Goal: Complete application form

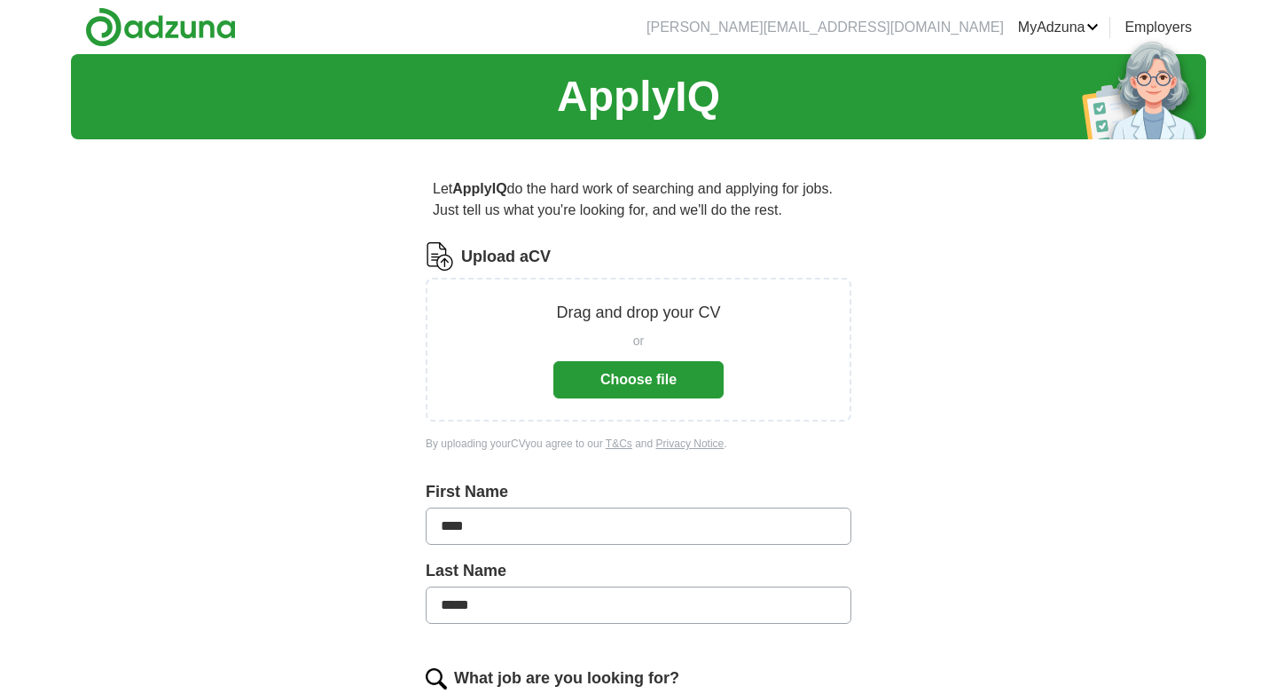
scroll to position [75, 0]
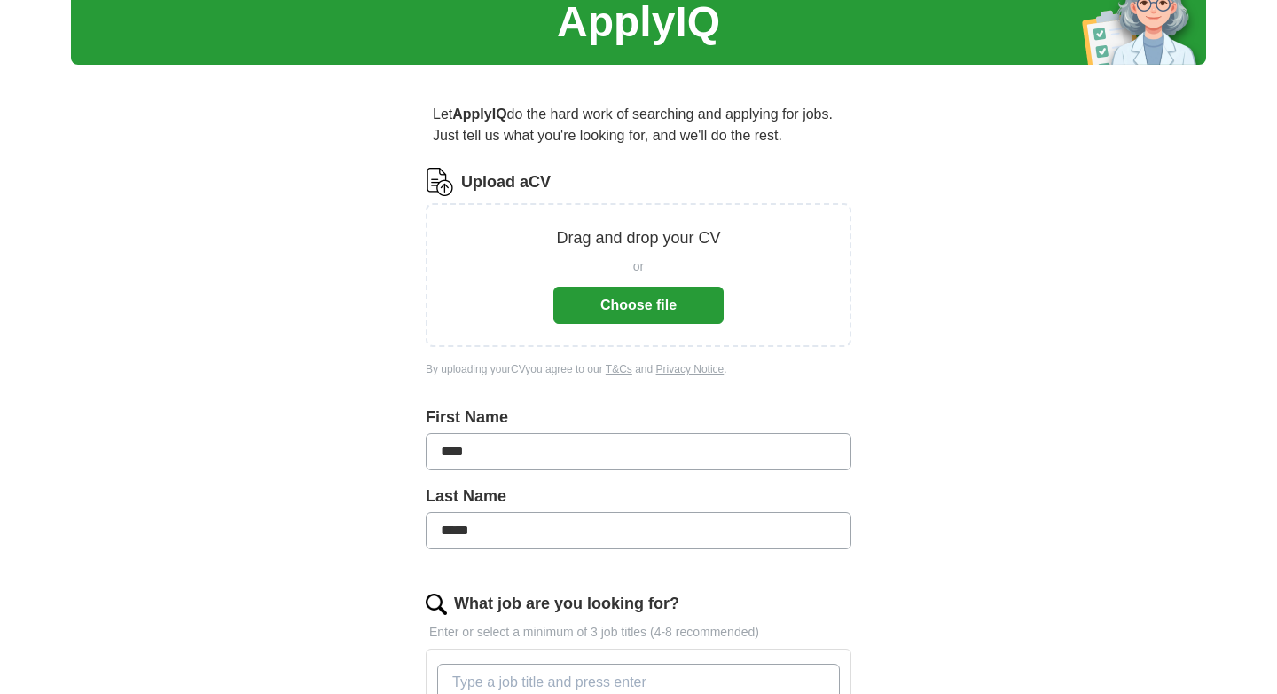
click at [625, 300] on button "Choose file" at bounding box center [639, 305] width 170 height 37
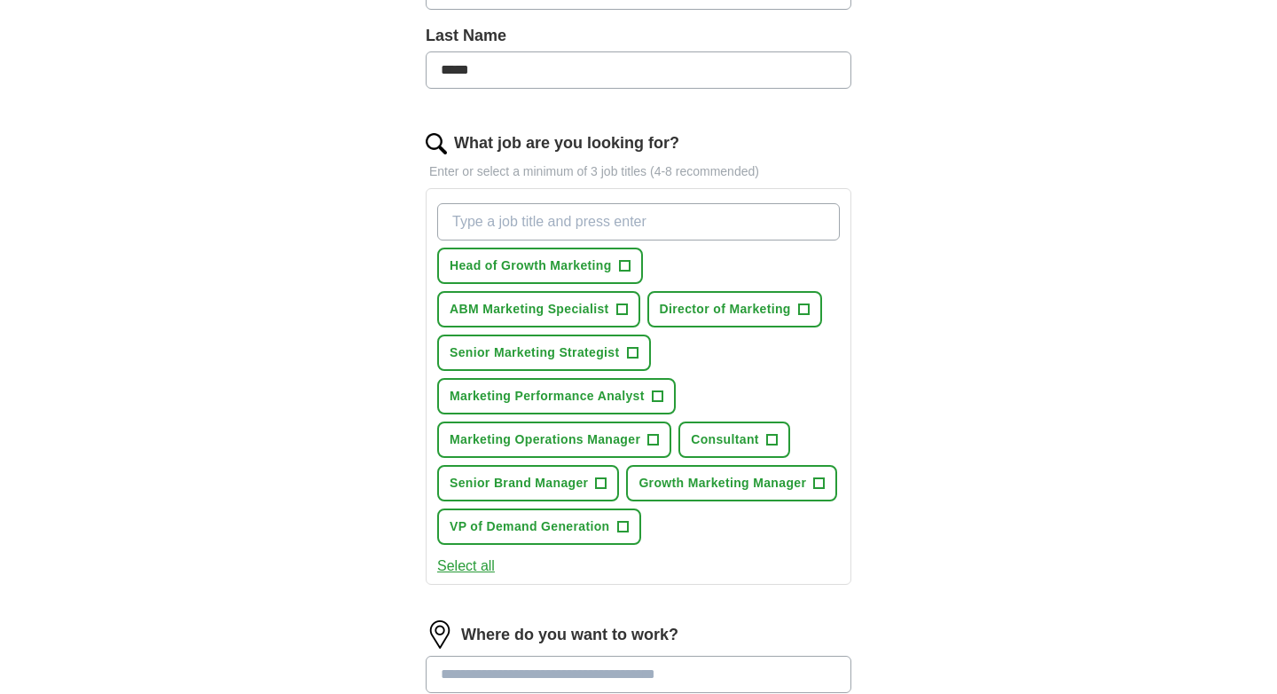
scroll to position [484, 0]
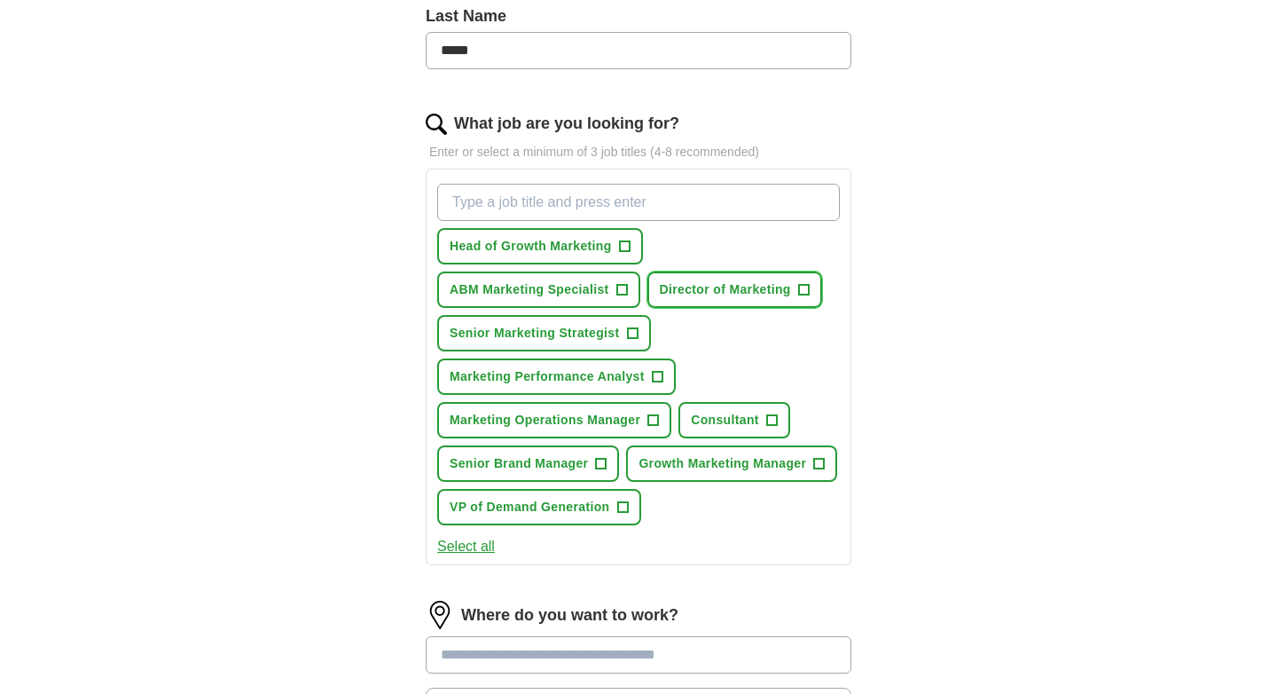
click at [786, 291] on span "Director of Marketing" at bounding box center [725, 289] width 131 height 19
click at [572, 193] on input "What job are you looking for?" at bounding box center [638, 202] width 403 height 37
type input "marketing"
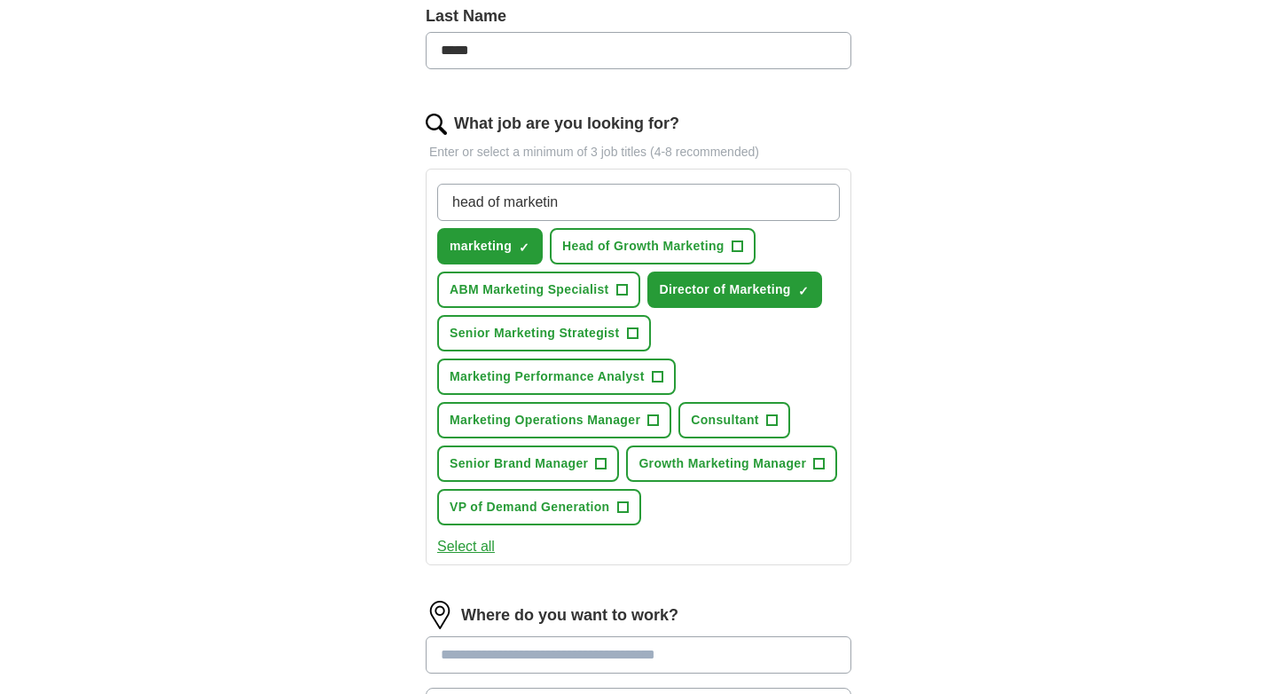
type input "head of marketing"
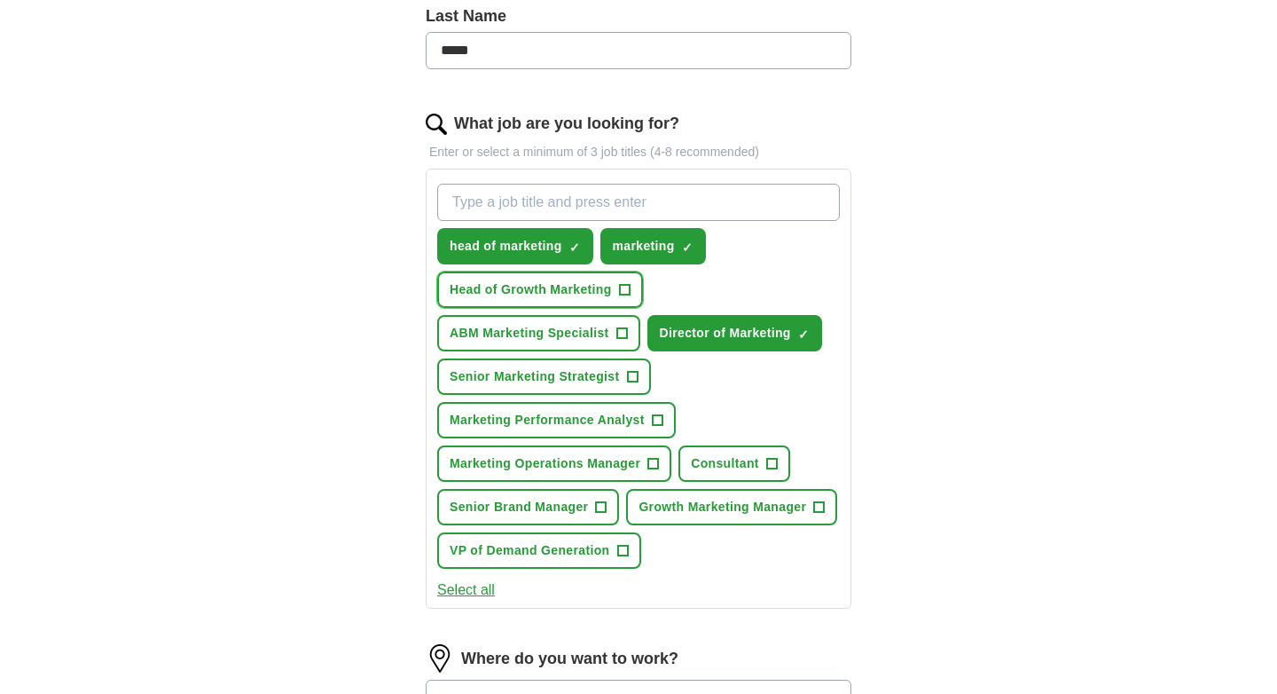
click at [483, 287] on span "Head of Growth Marketing" at bounding box center [531, 289] width 162 height 19
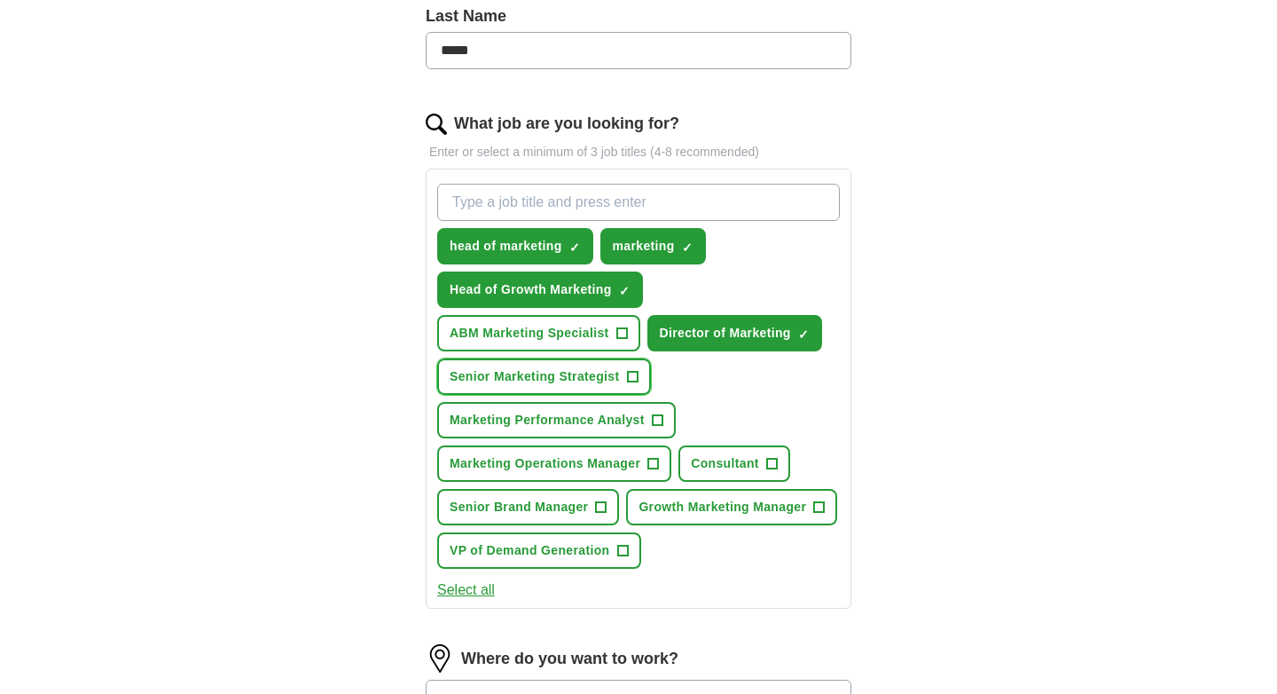
click at [536, 368] on span "Senior Marketing Strategist" at bounding box center [535, 376] width 170 height 19
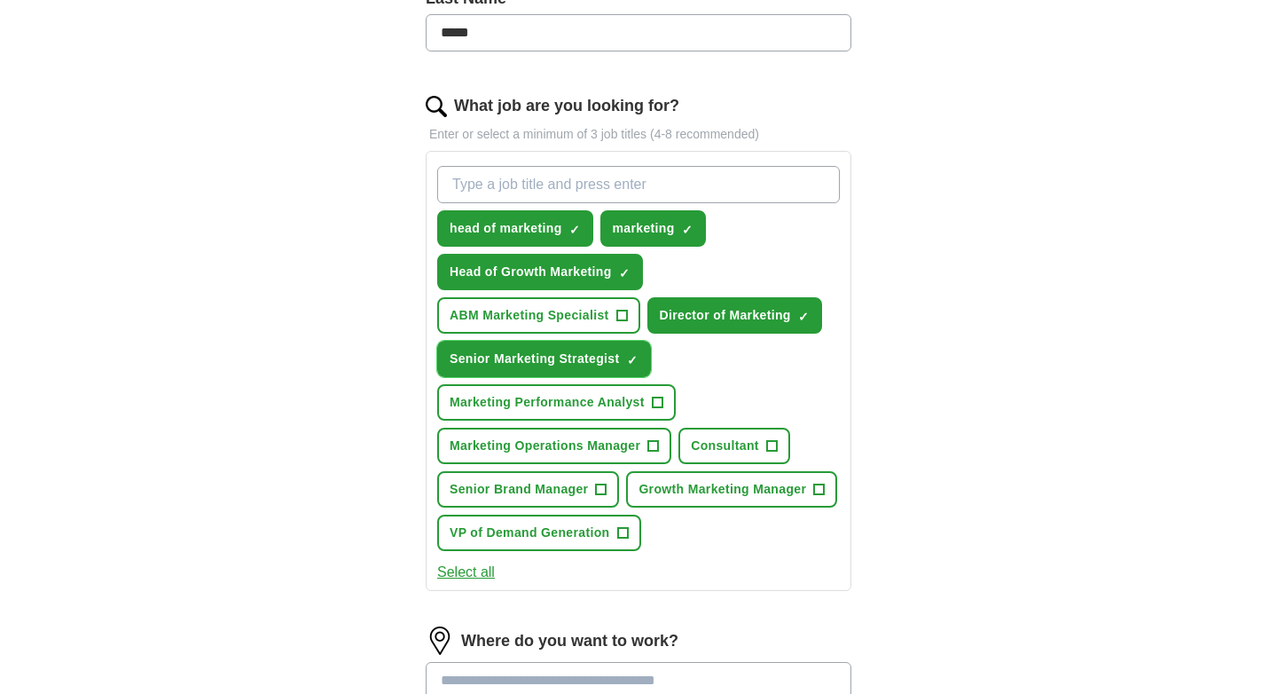
scroll to position [503, 0]
click at [719, 447] on span "Consultant" at bounding box center [725, 445] width 68 height 19
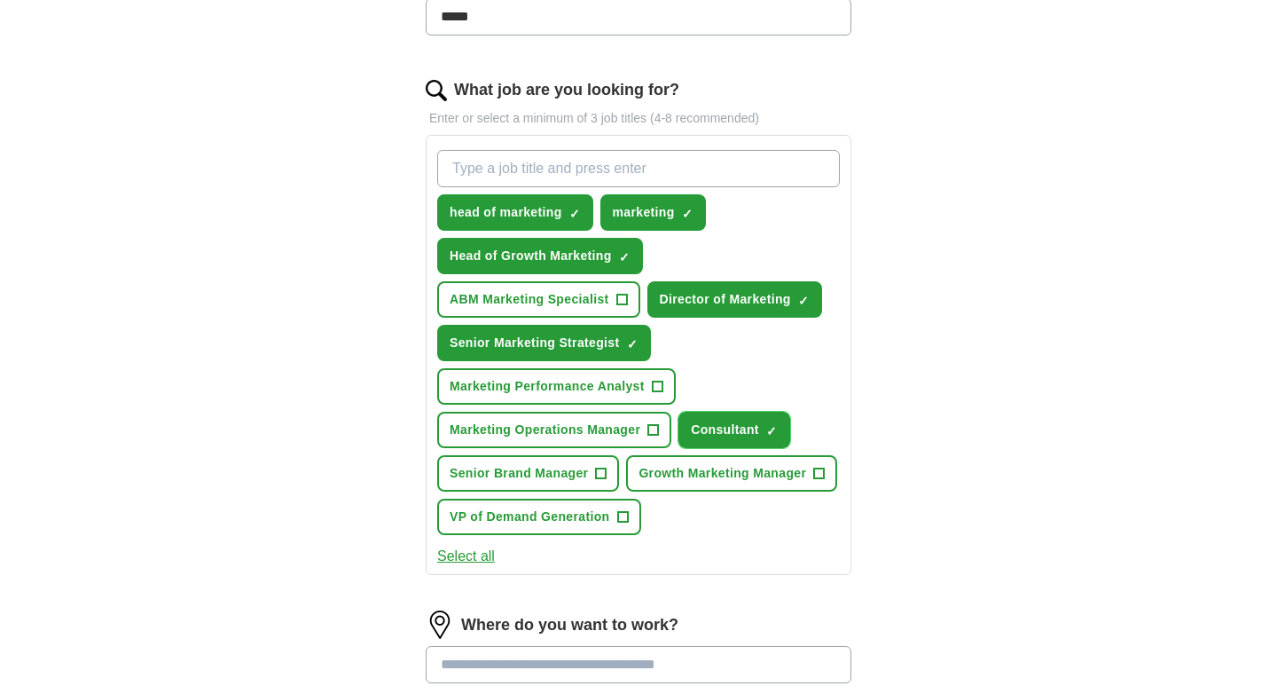
scroll to position [519, 0]
click at [582, 525] on span "VP of Demand Generation" at bounding box center [530, 516] width 161 height 19
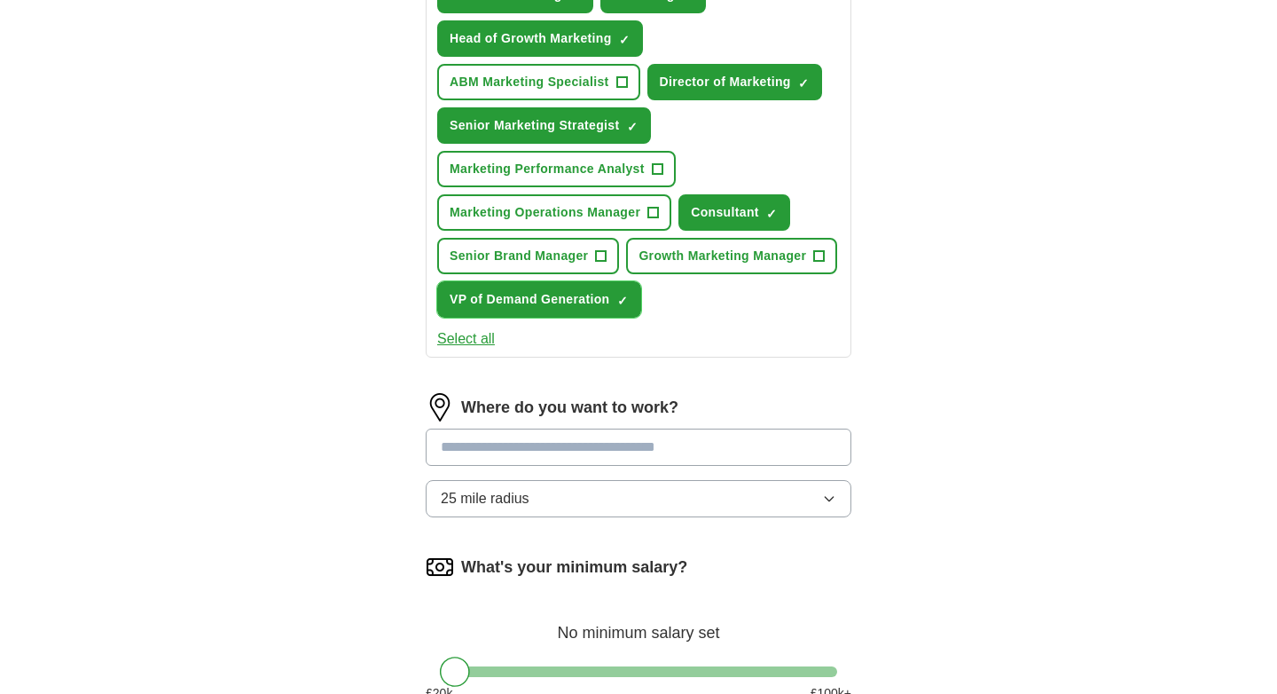
scroll to position [931, 0]
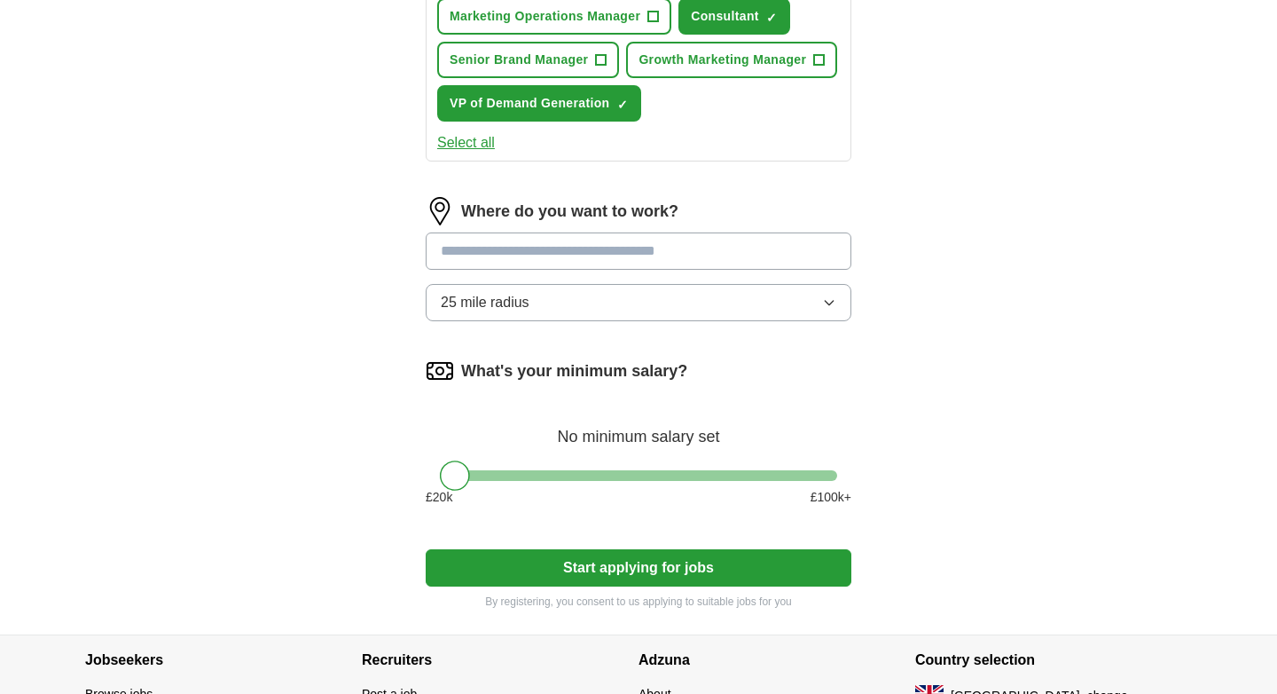
click at [545, 270] on input "text" at bounding box center [639, 250] width 426 height 37
type input "*******"
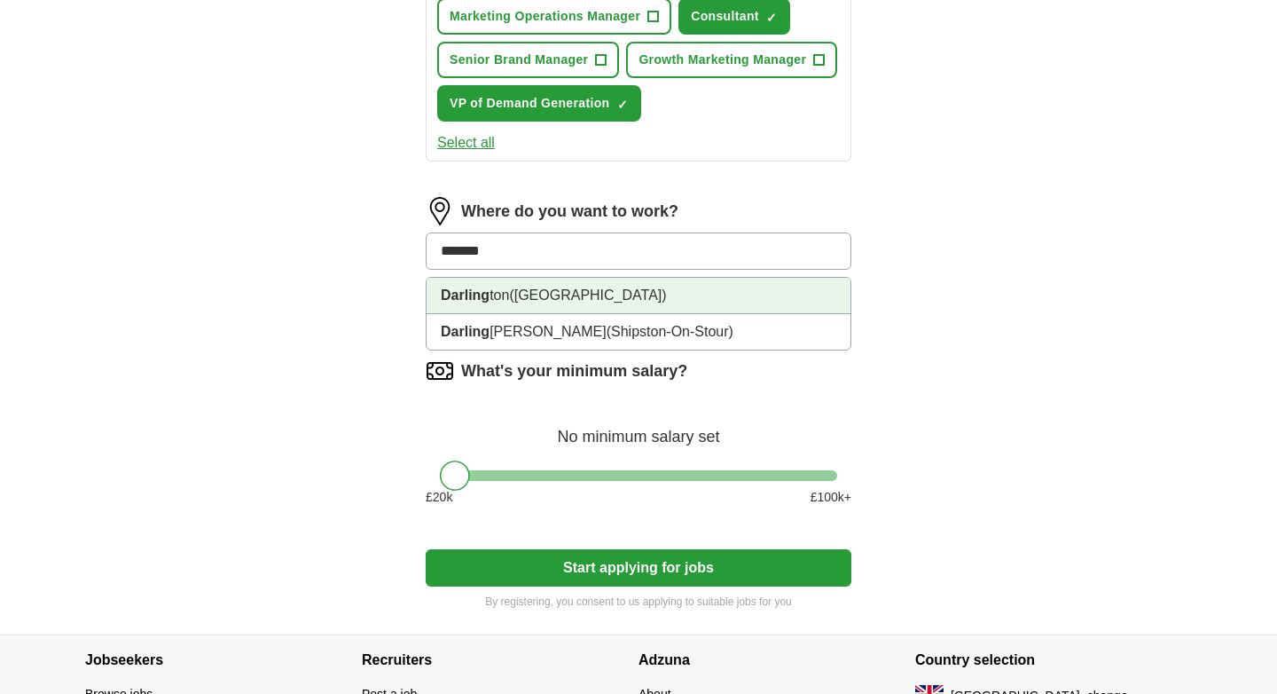
click at [609, 302] on span "([GEOGRAPHIC_DATA])" at bounding box center [587, 294] width 157 height 15
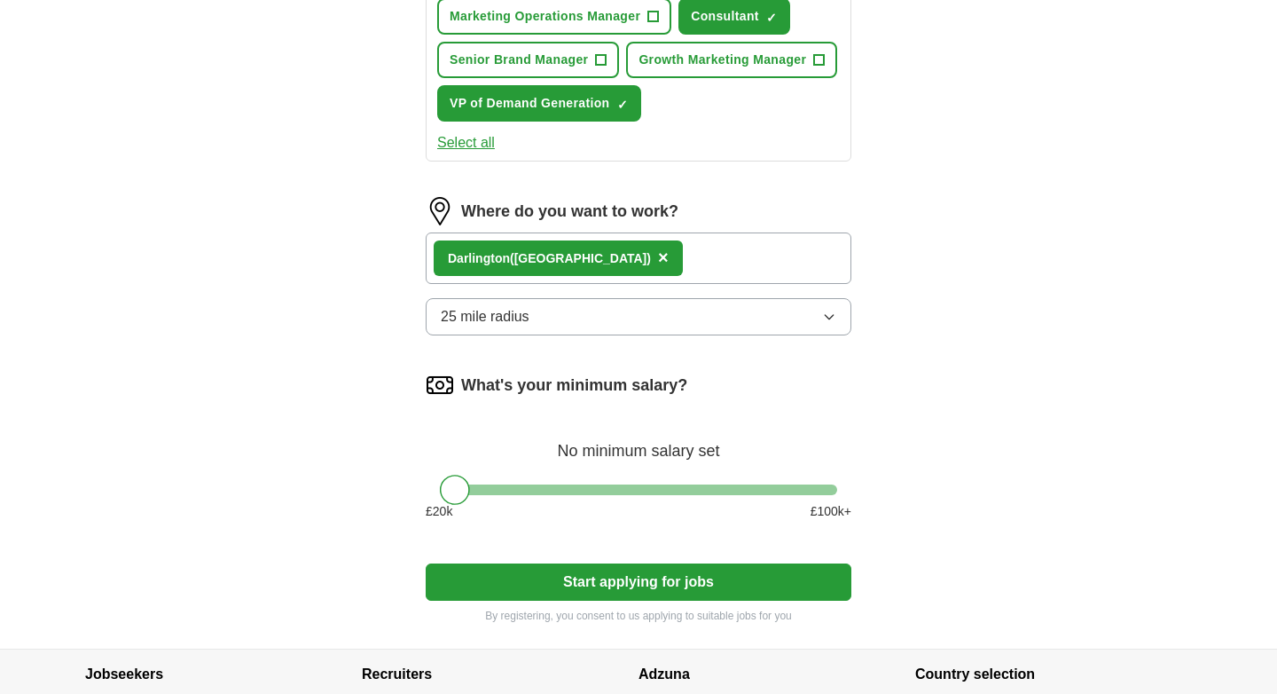
click at [677, 335] on button "25 mile radius" at bounding box center [639, 316] width 426 height 37
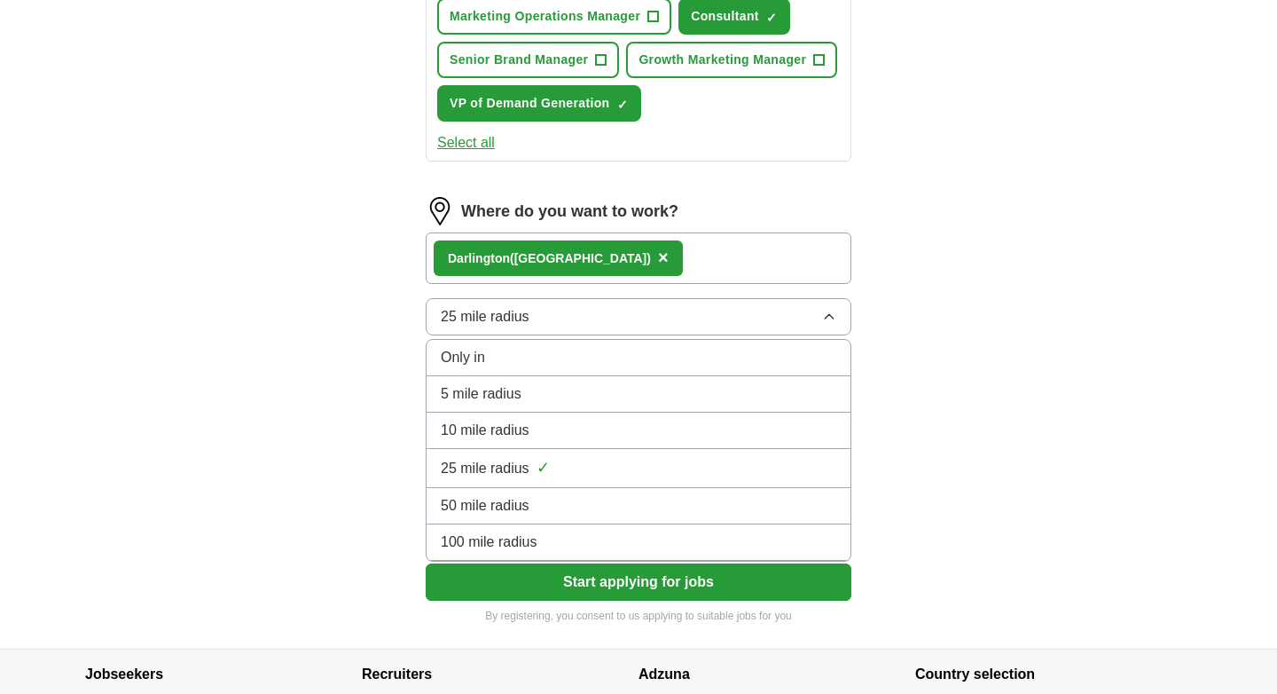
click at [676, 516] on div "50 mile radius" at bounding box center [639, 505] width 396 height 21
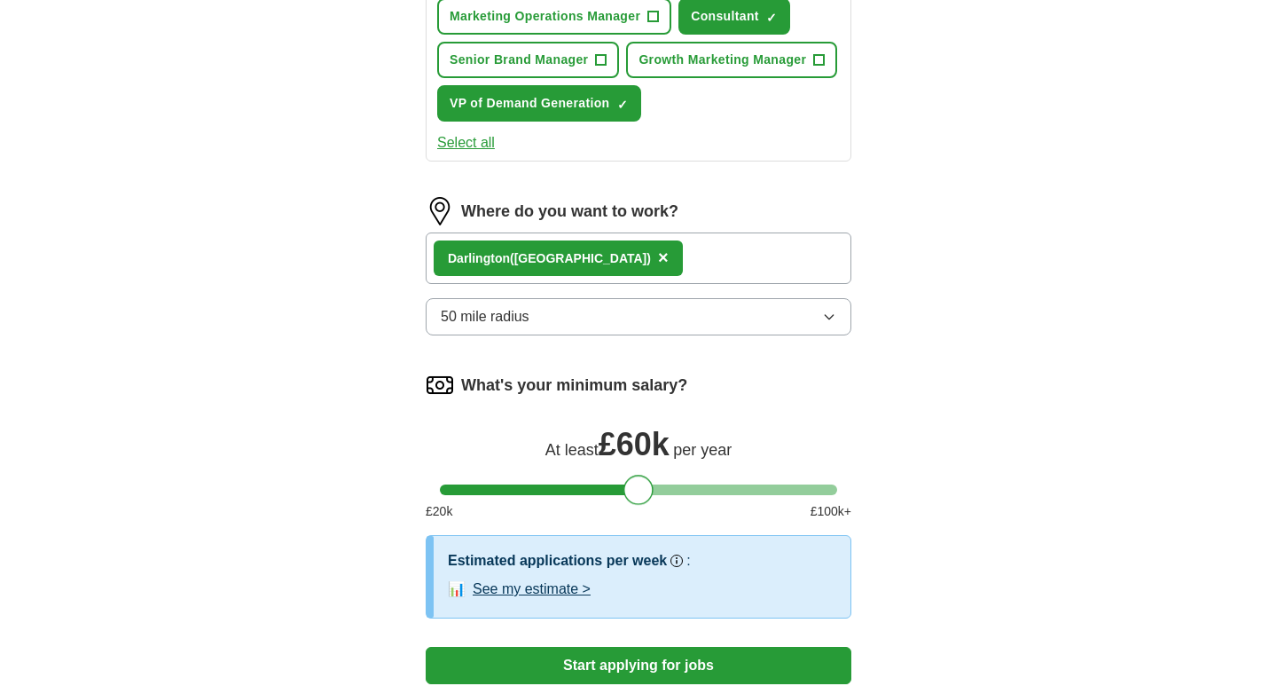
drag, startPoint x: 451, startPoint y: 540, endPoint x: 632, endPoint y: 543, distance: 181.9
click at [632, 505] on div at bounding box center [639, 490] width 30 height 30
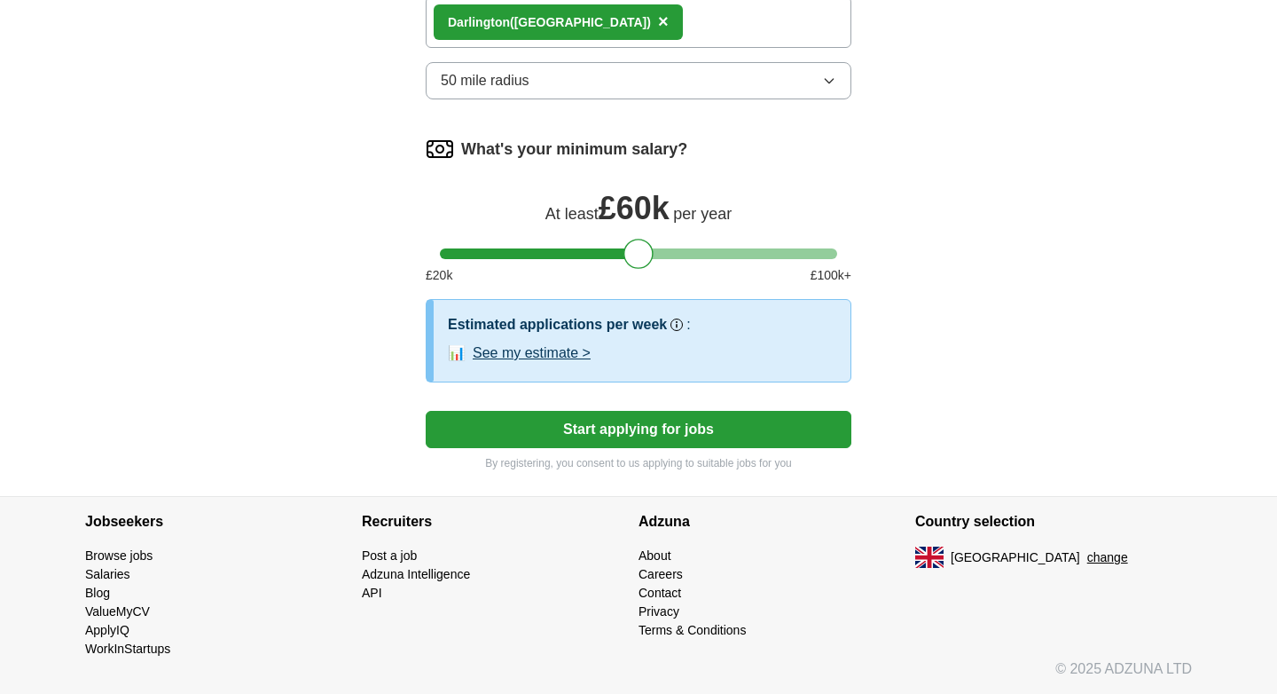
scroll to position [1196, 0]
click at [533, 364] on button "See my estimate >" at bounding box center [532, 352] width 118 height 21
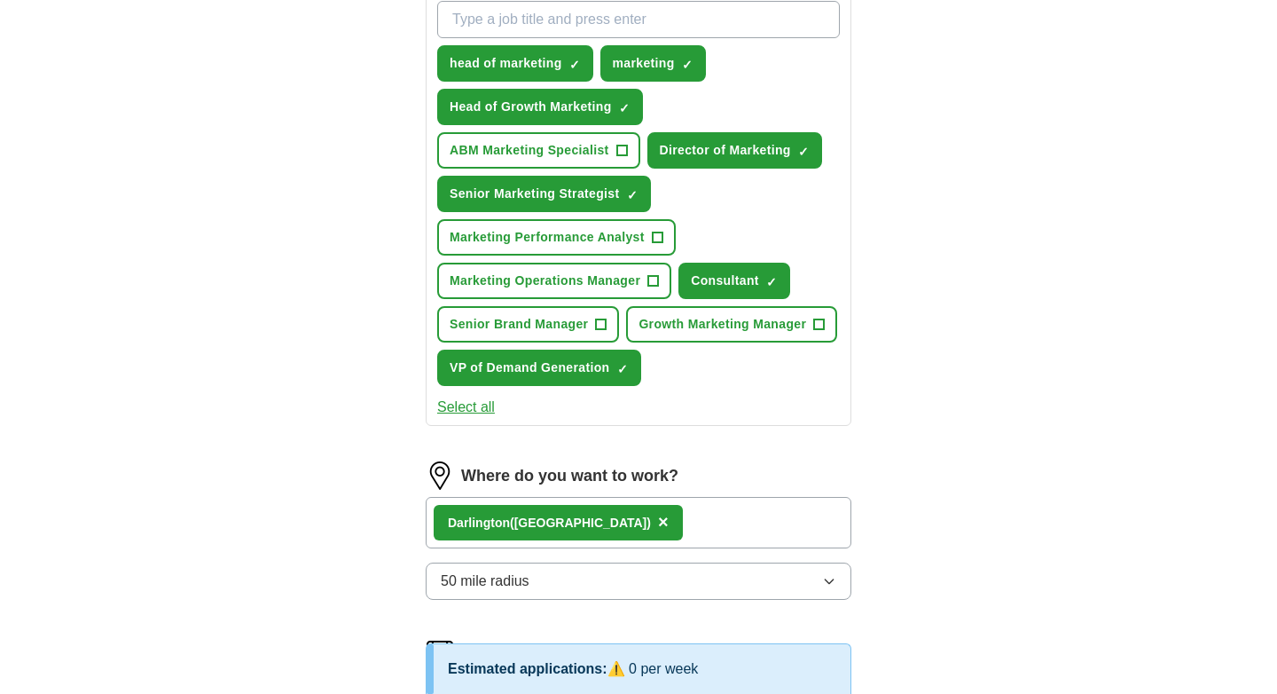
scroll to position [669, 0]
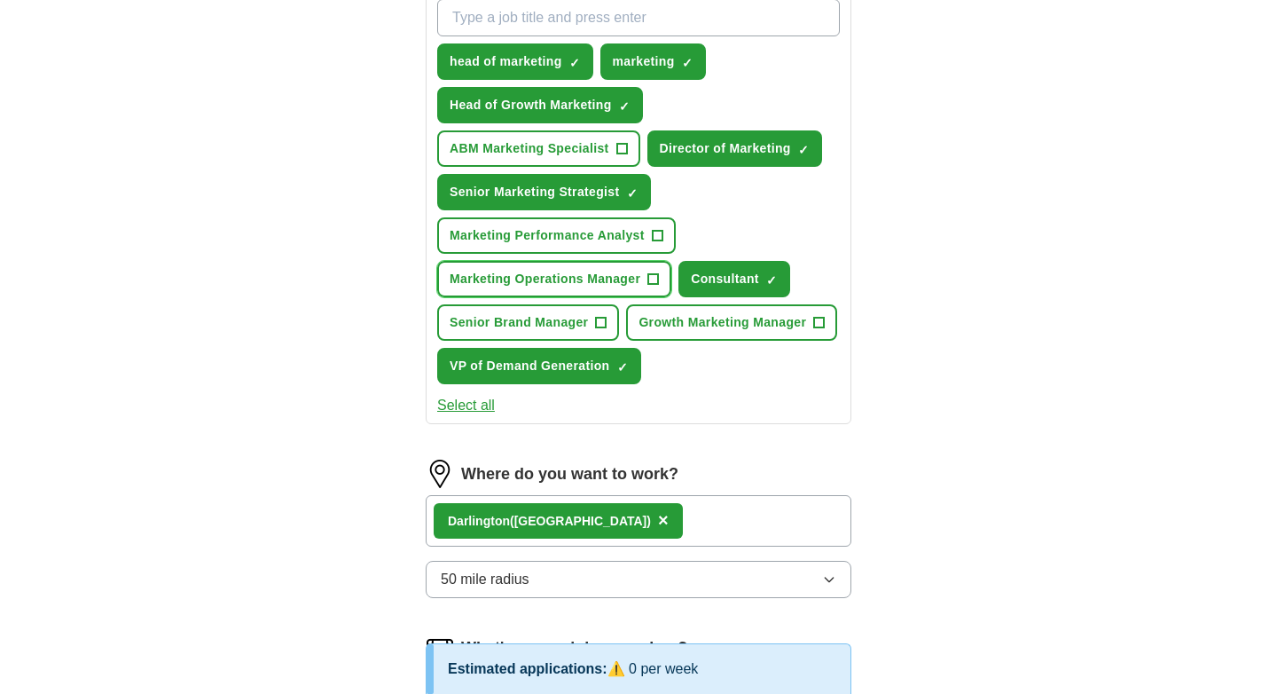
click at [577, 278] on span "Marketing Operations Manager" at bounding box center [545, 279] width 191 height 19
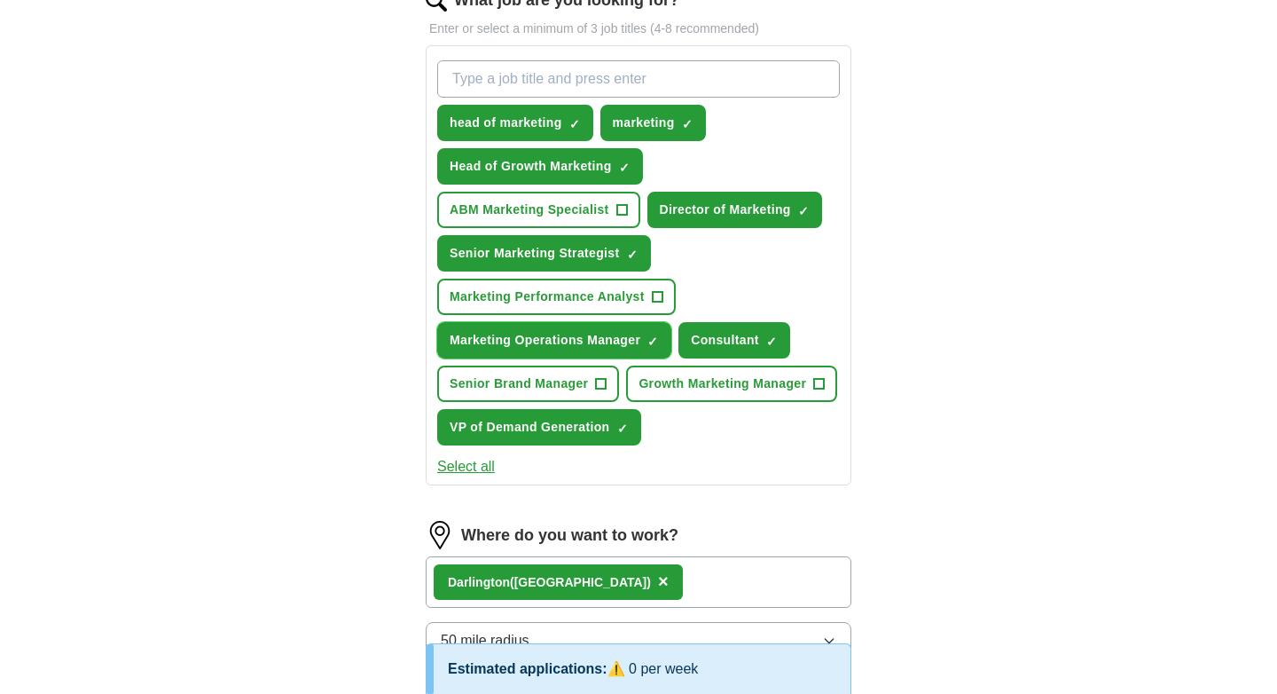
scroll to position [468, 0]
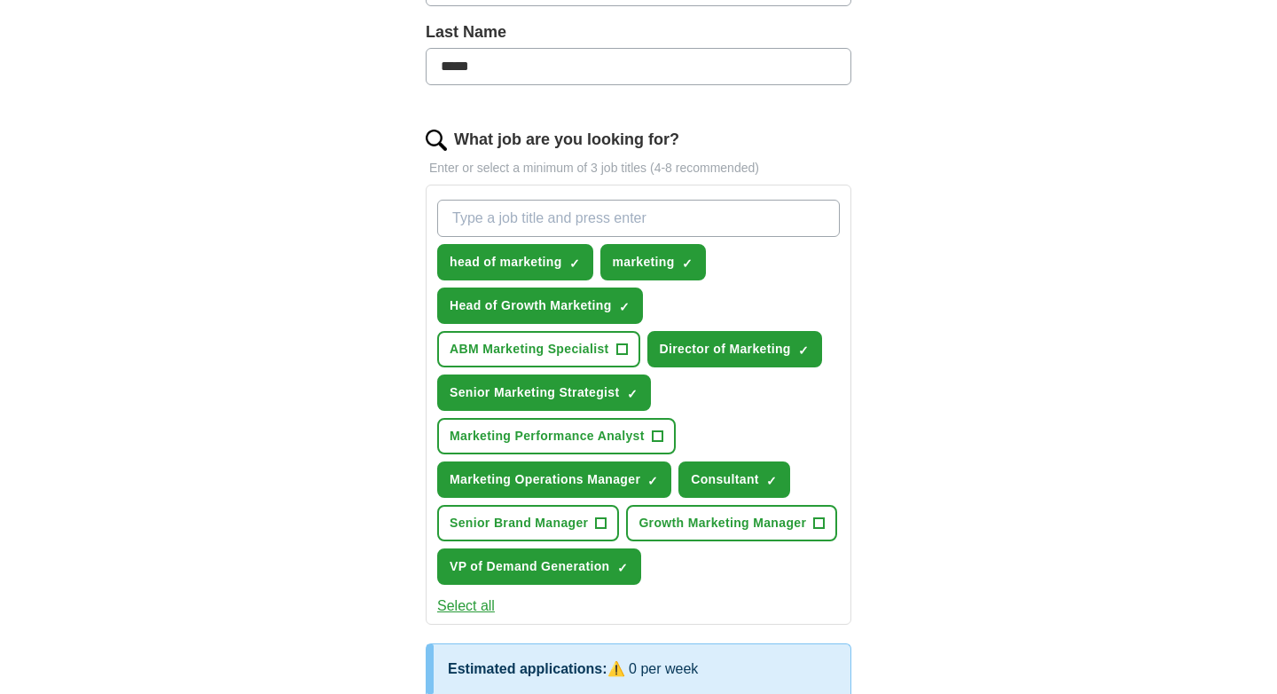
click at [549, 204] on input "What job are you looking for?" at bounding box center [638, 218] width 403 height 37
type input "brand"
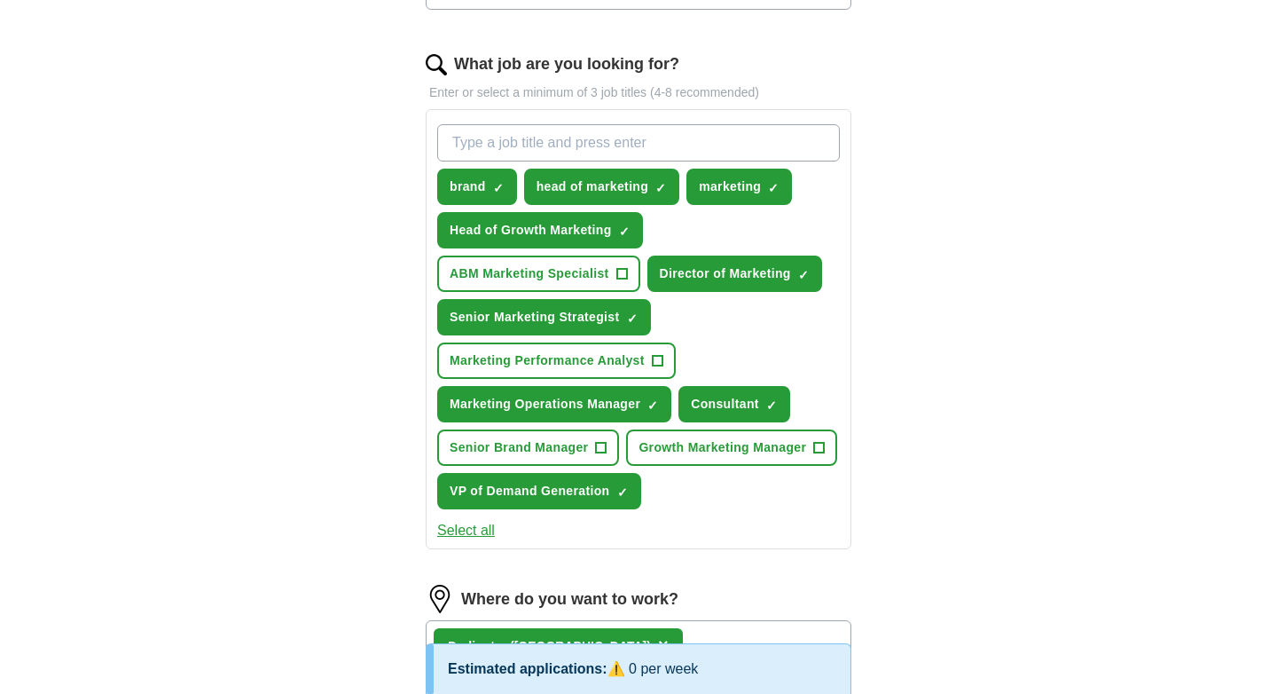
scroll to position [546, 0]
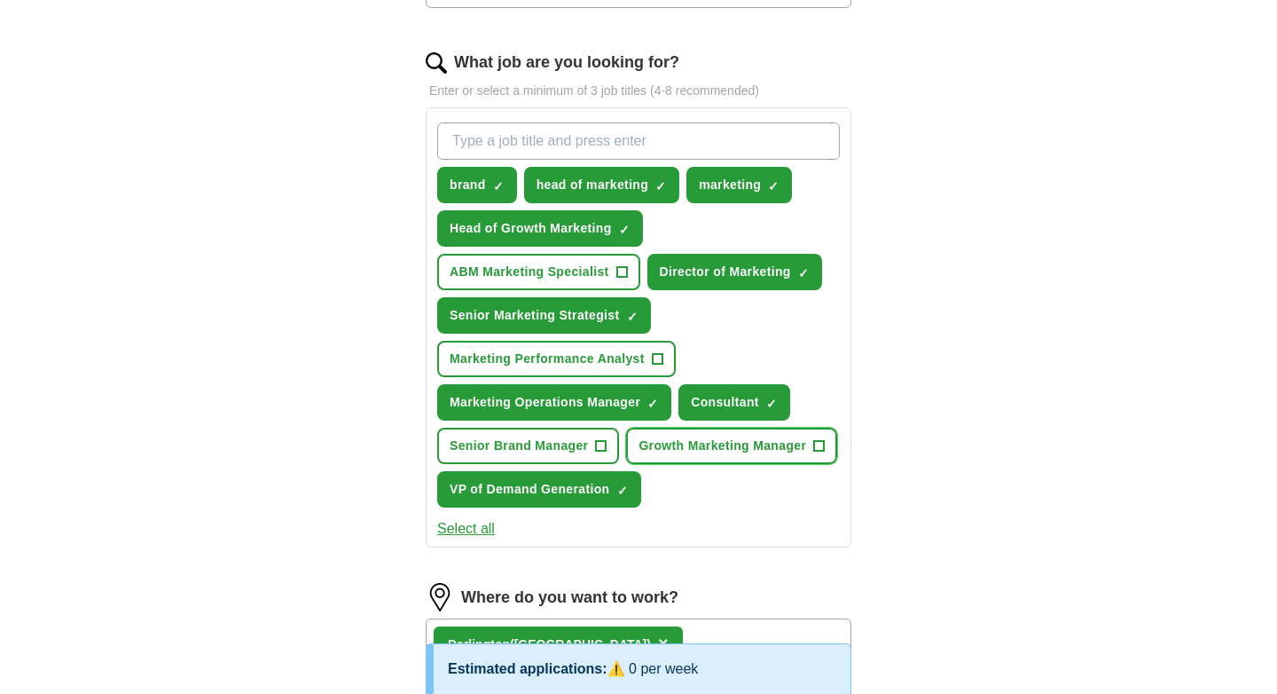
click at [626, 464] on button "Growth Marketing Manager +" at bounding box center [731, 446] width 211 height 36
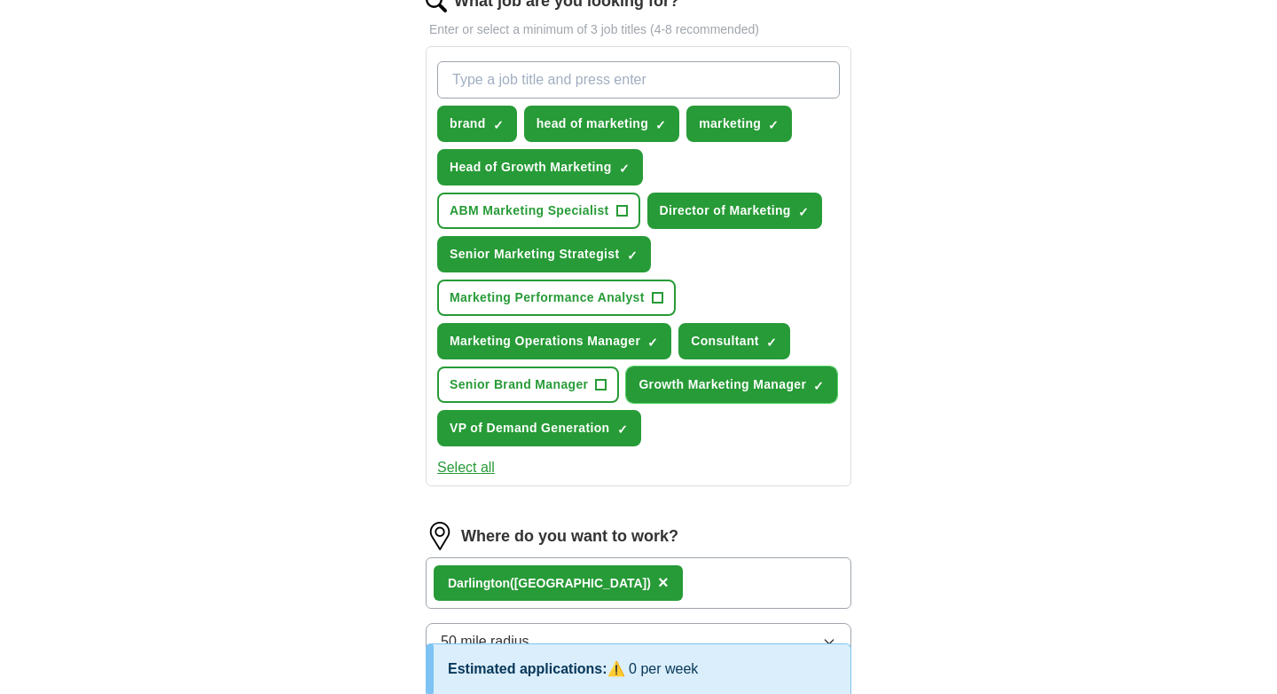
scroll to position [614, 0]
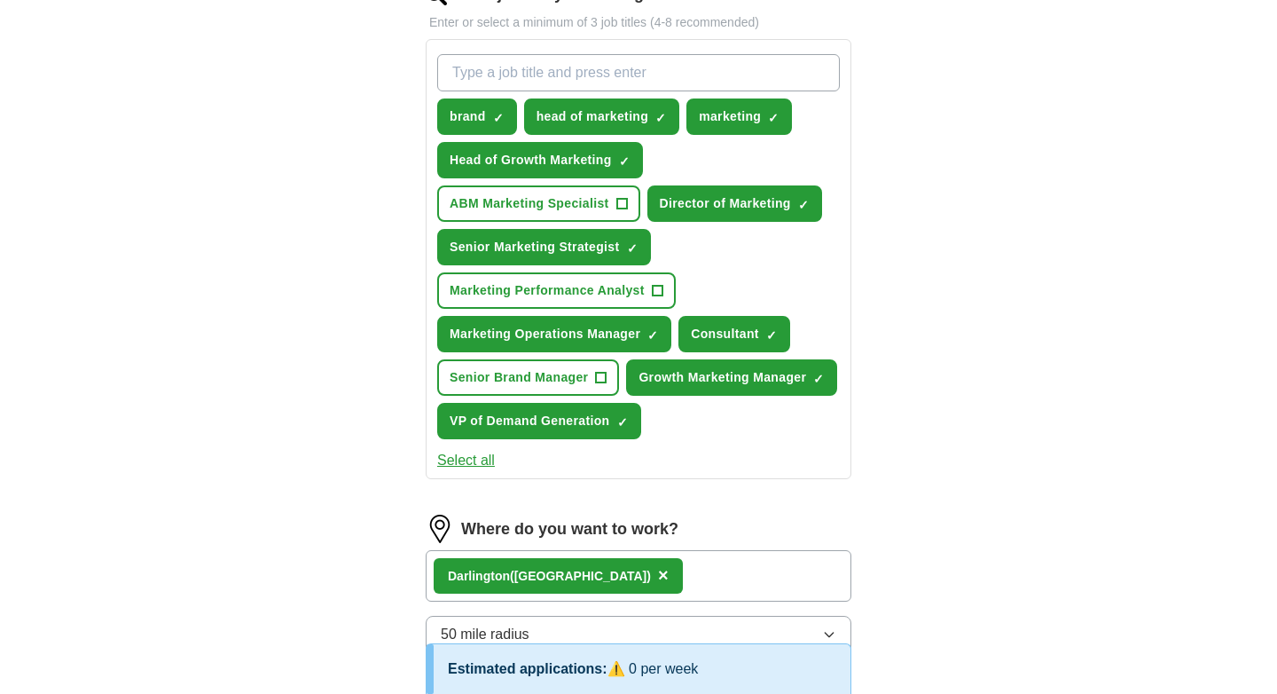
click at [476, 471] on button "Select all" at bounding box center [466, 460] width 58 height 21
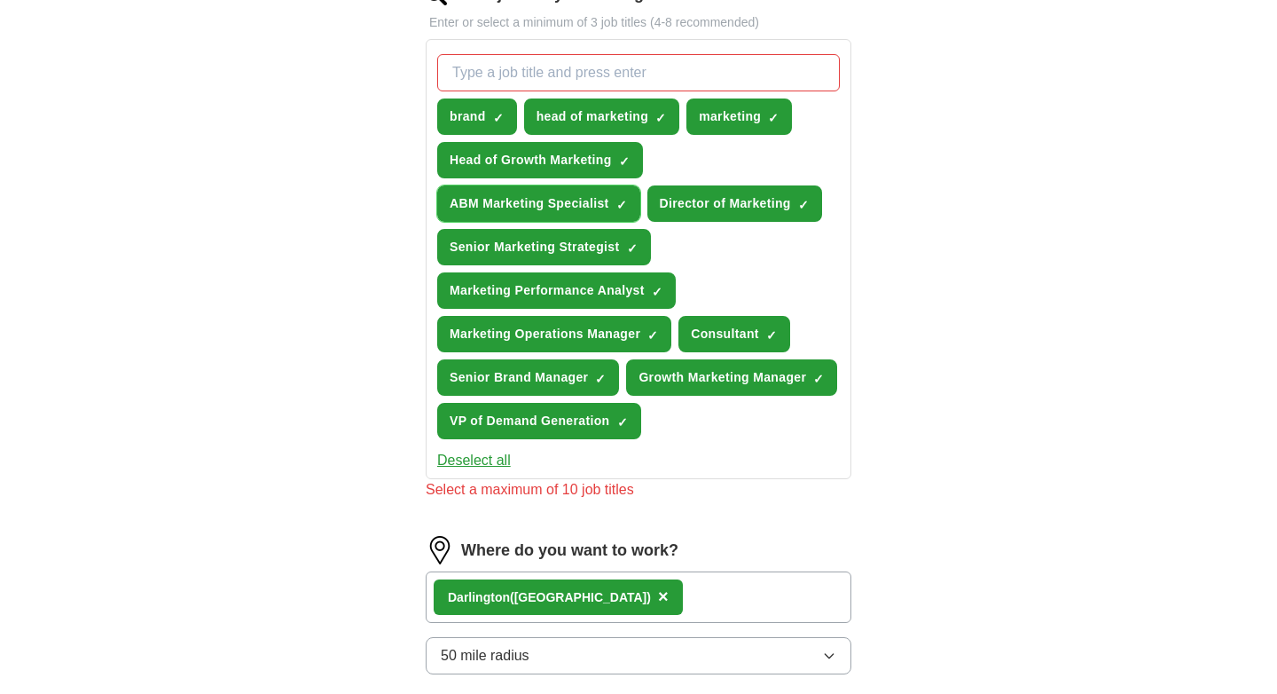
click at [531, 203] on span "ABM Marketing Specialist" at bounding box center [530, 203] width 160 height 19
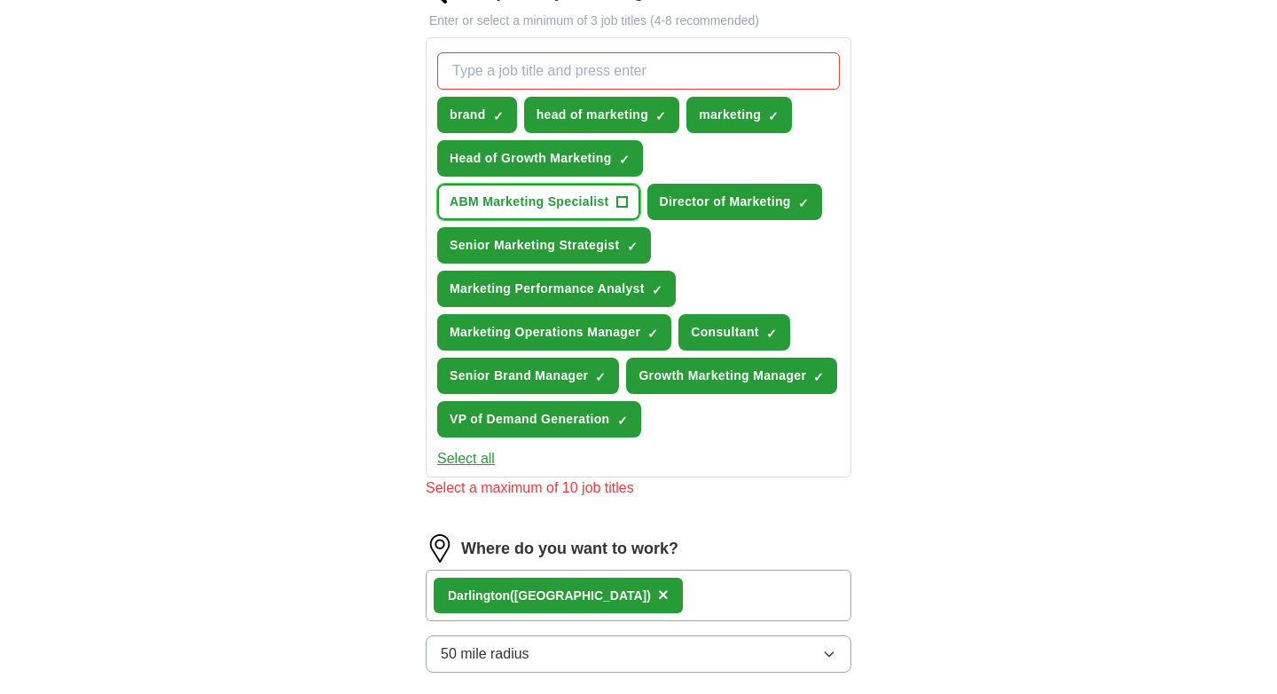
scroll to position [593, 0]
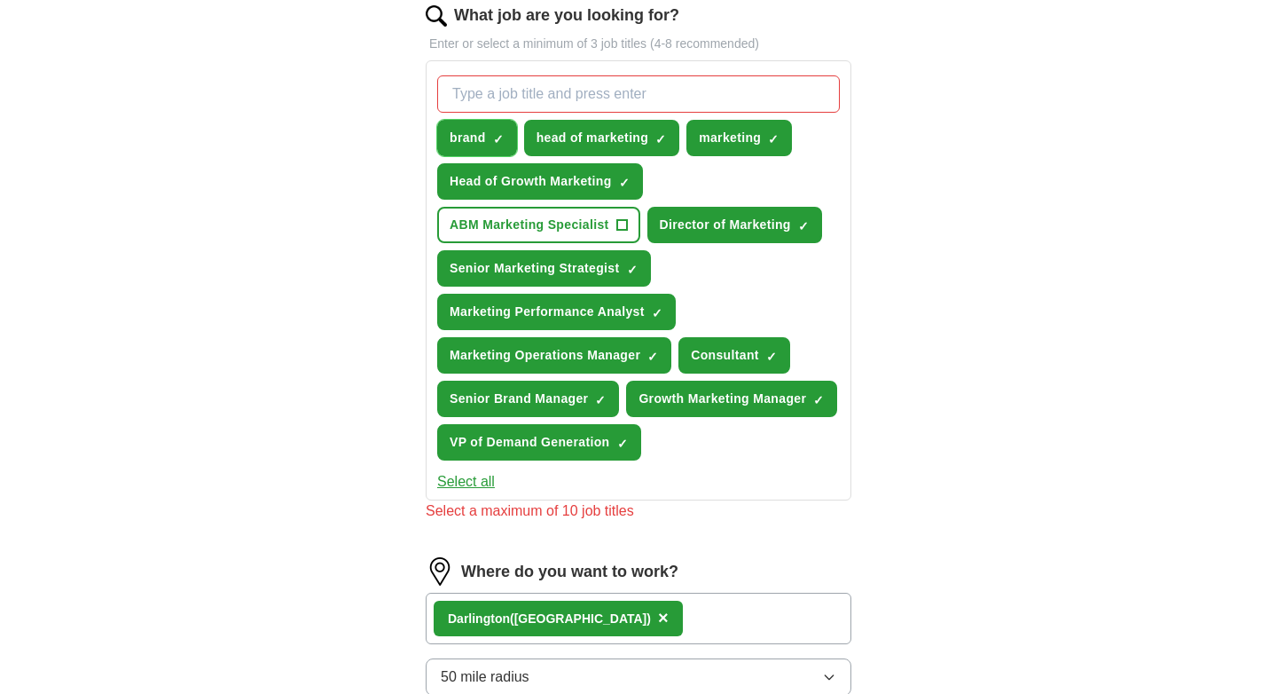
click at [0, 0] on span "×" at bounding box center [0, 0] width 0 height 0
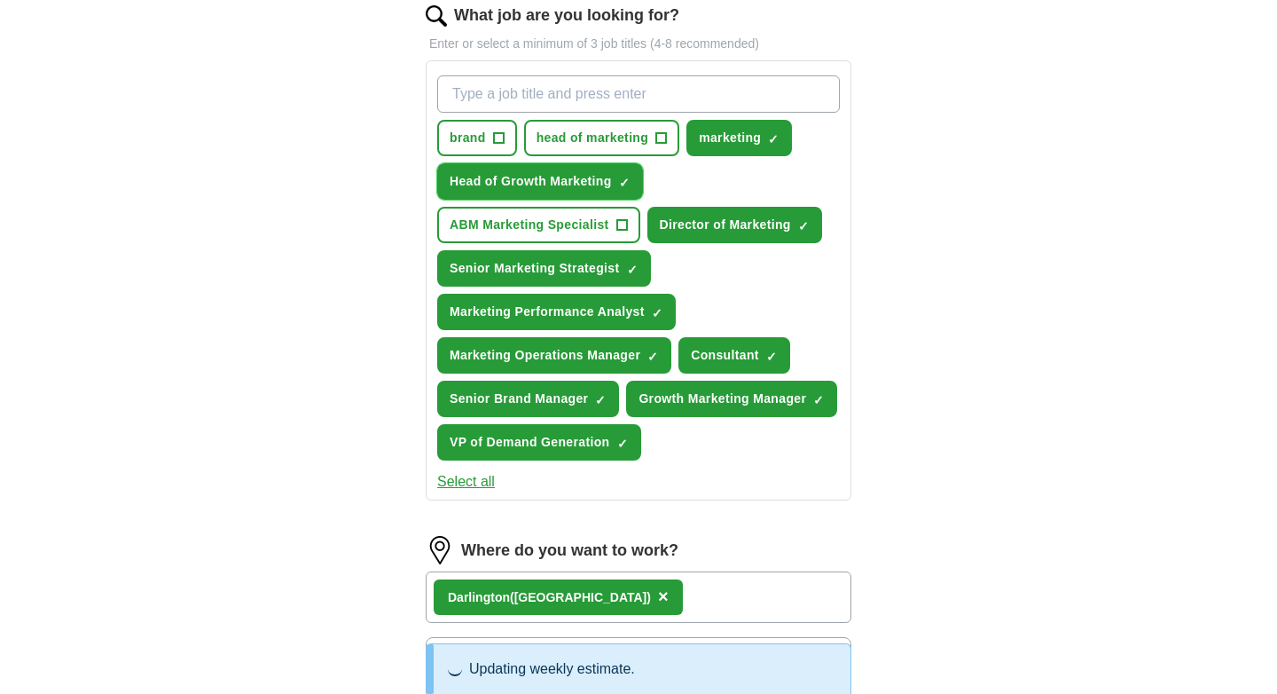
click at [0, 0] on span "×" at bounding box center [0, 0] width 0 height 0
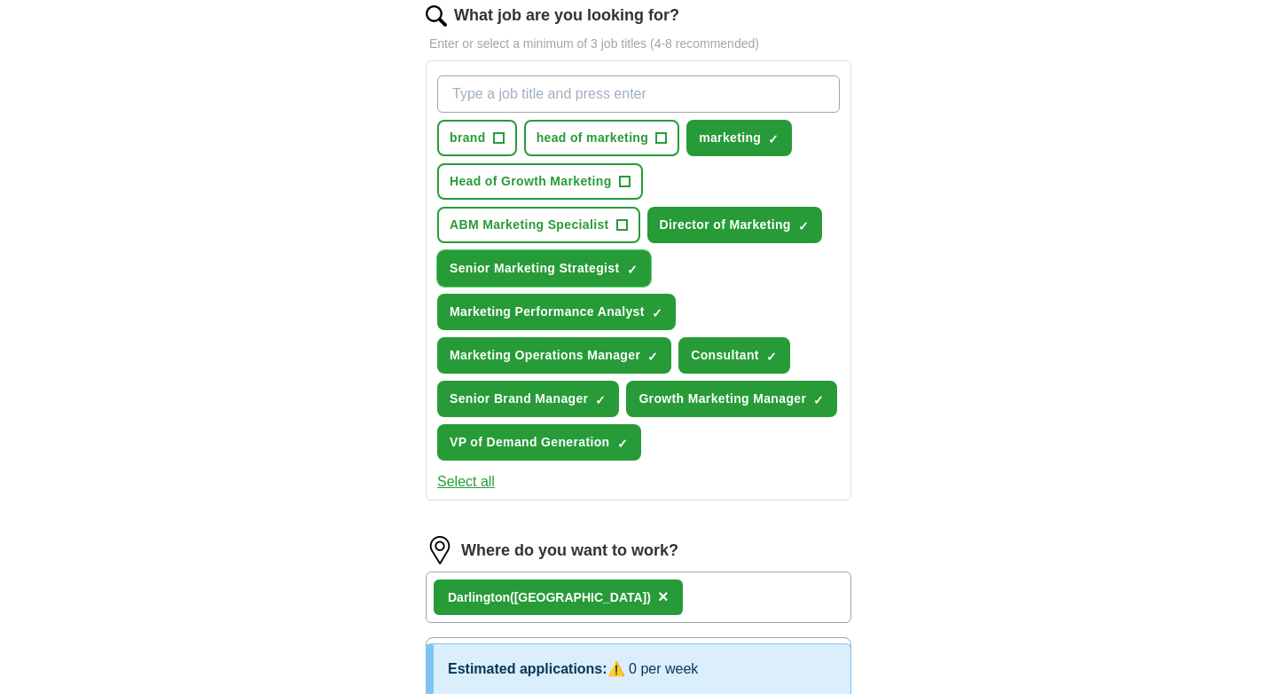
click at [0, 0] on span "×" at bounding box center [0, 0] width 0 height 0
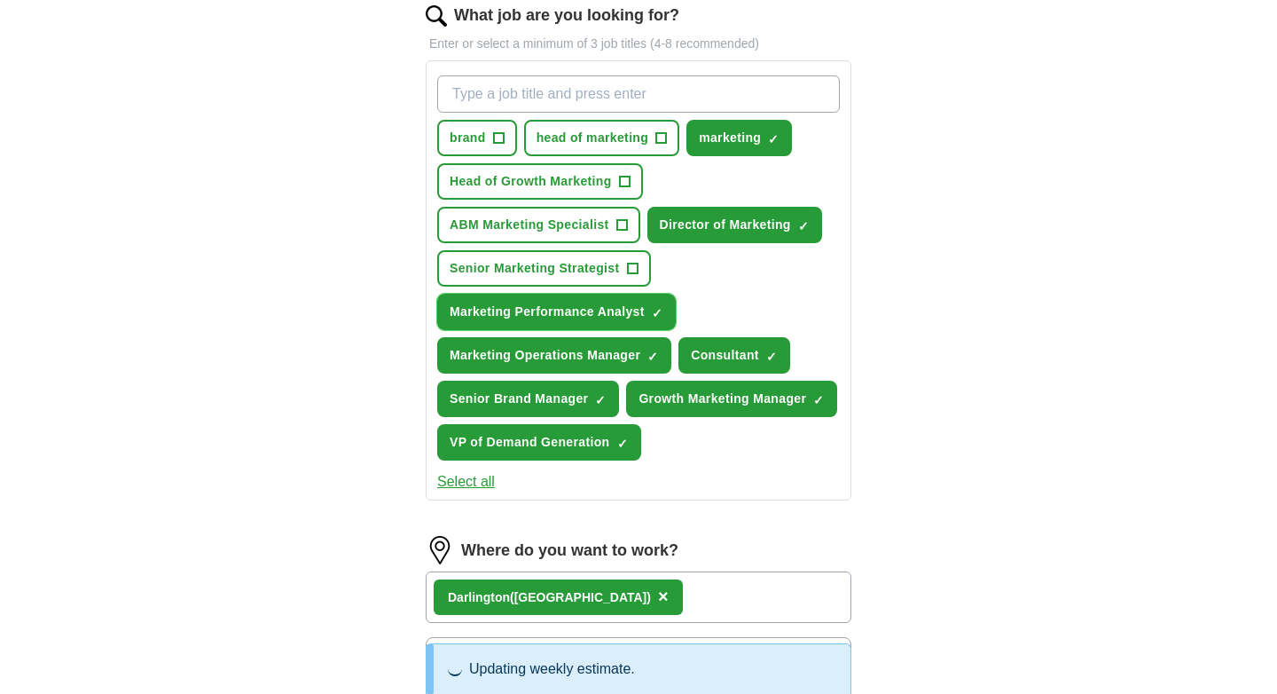
click at [0, 0] on span "×" at bounding box center [0, 0] width 0 height 0
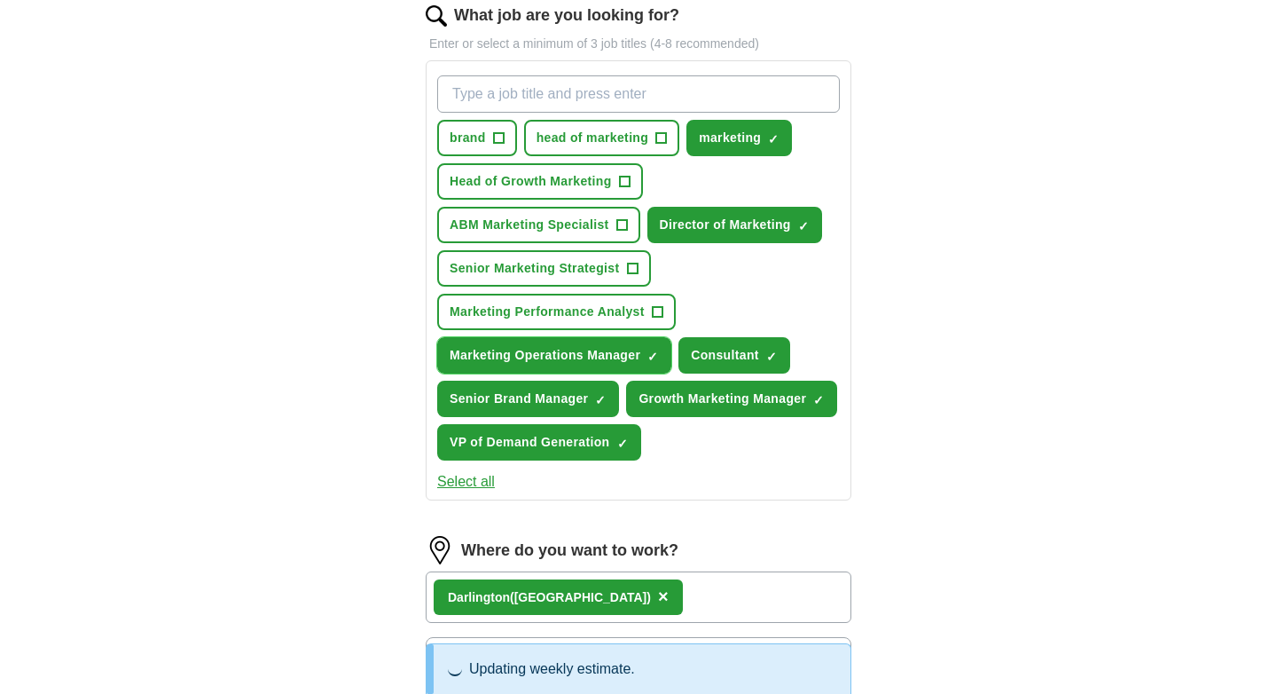
click at [0, 0] on span "×" at bounding box center [0, 0] width 0 height 0
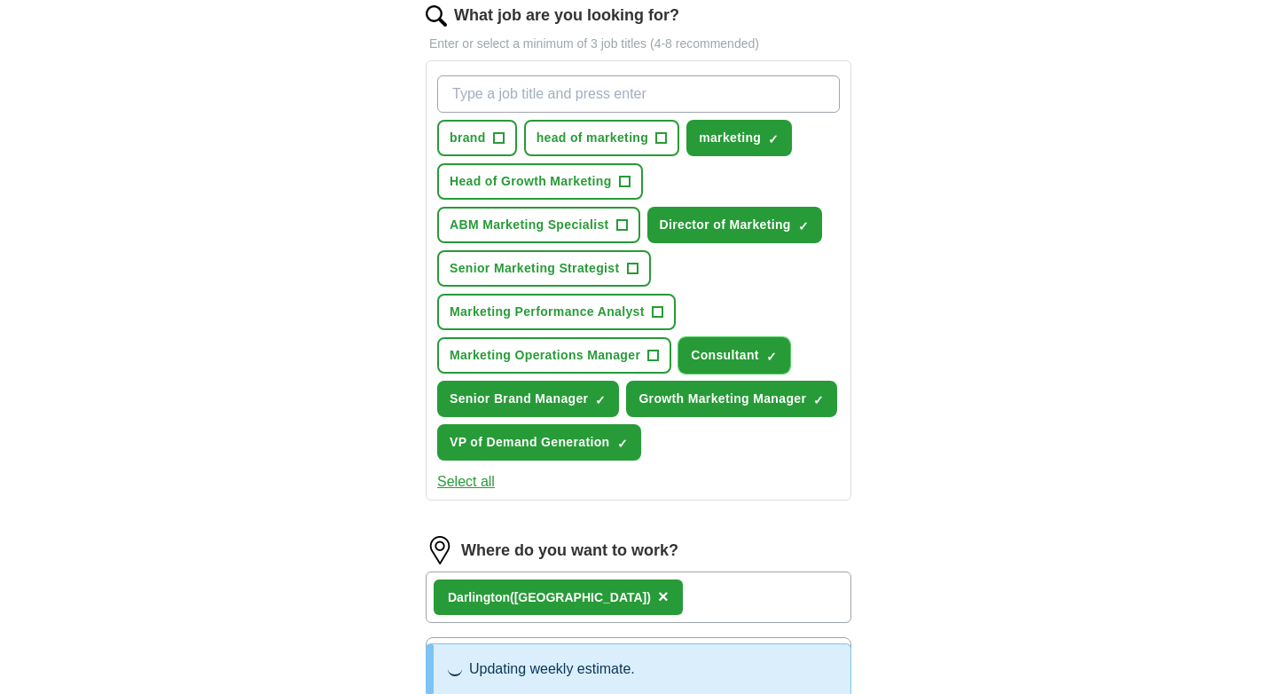
click at [0, 0] on span "×" at bounding box center [0, 0] width 0 height 0
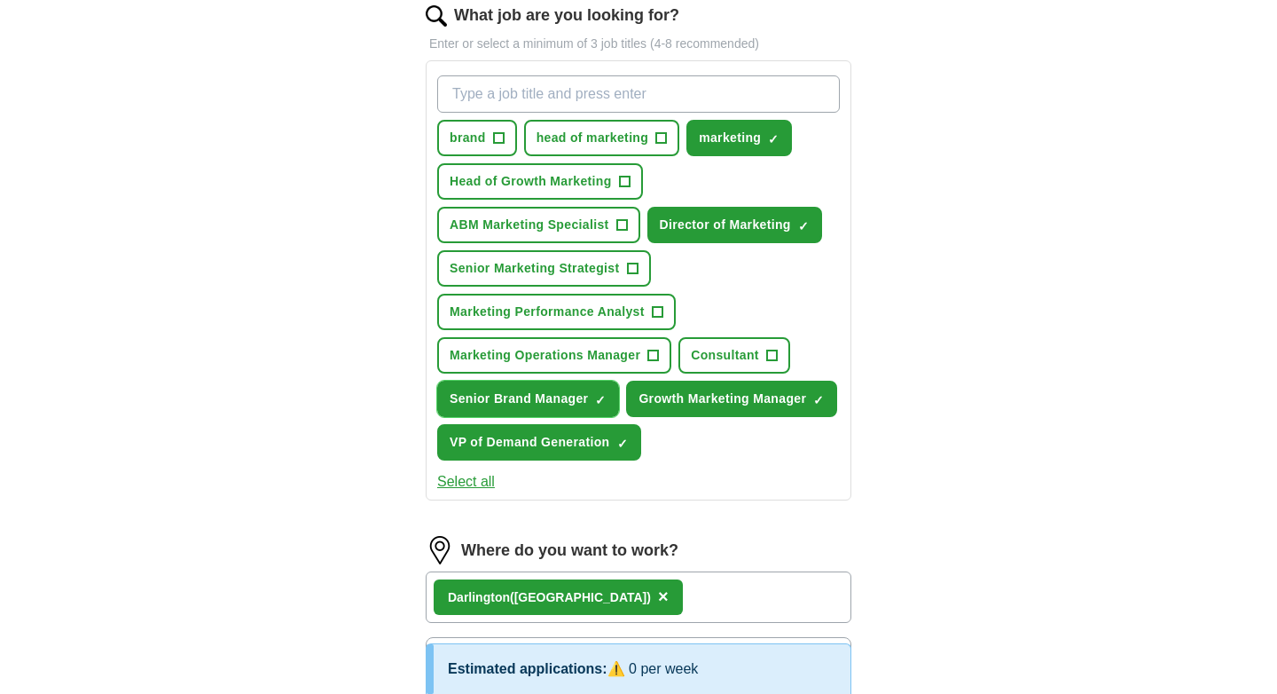
click at [0, 0] on span "×" at bounding box center [0, 0] width 0 height 0
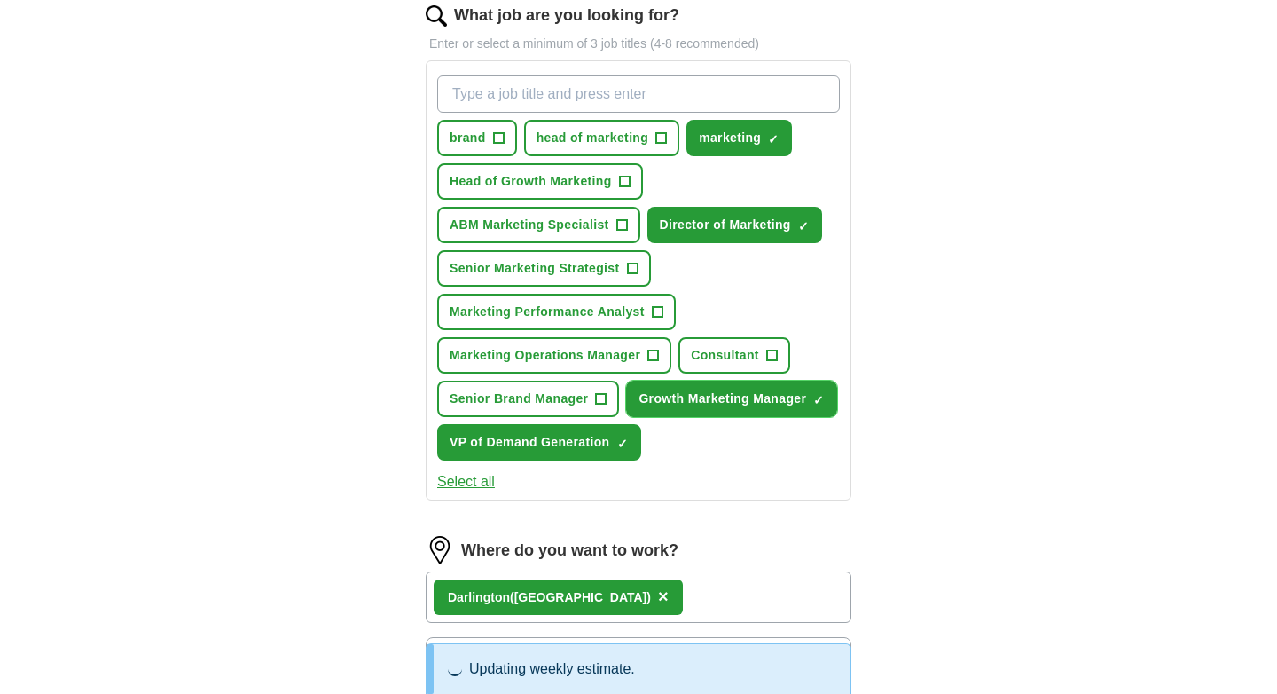
click at [0, 0] on span "×" at bounding box center [0, 0] width 0 height 0
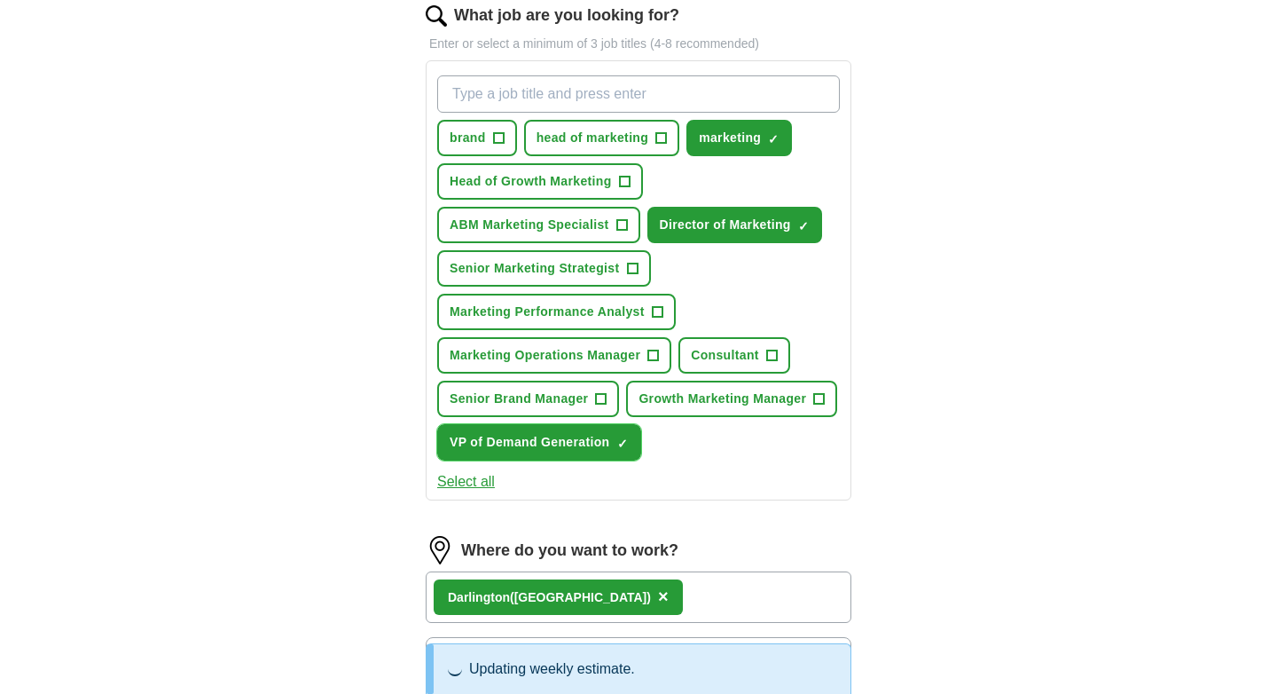
click at [0, 0] on span "×" at bounding box center [0, 0] width 0 height 0
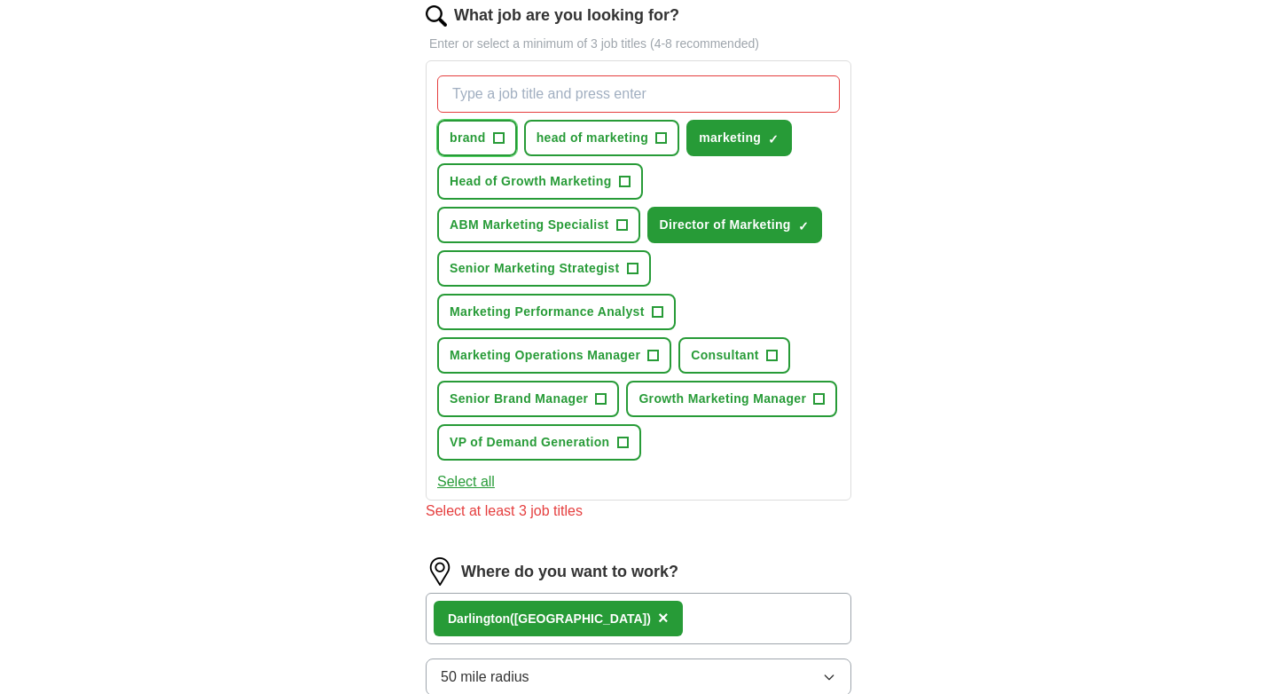
click at [462, 140] on span "brand" at bounding box center [468, 138] width 36 height 19
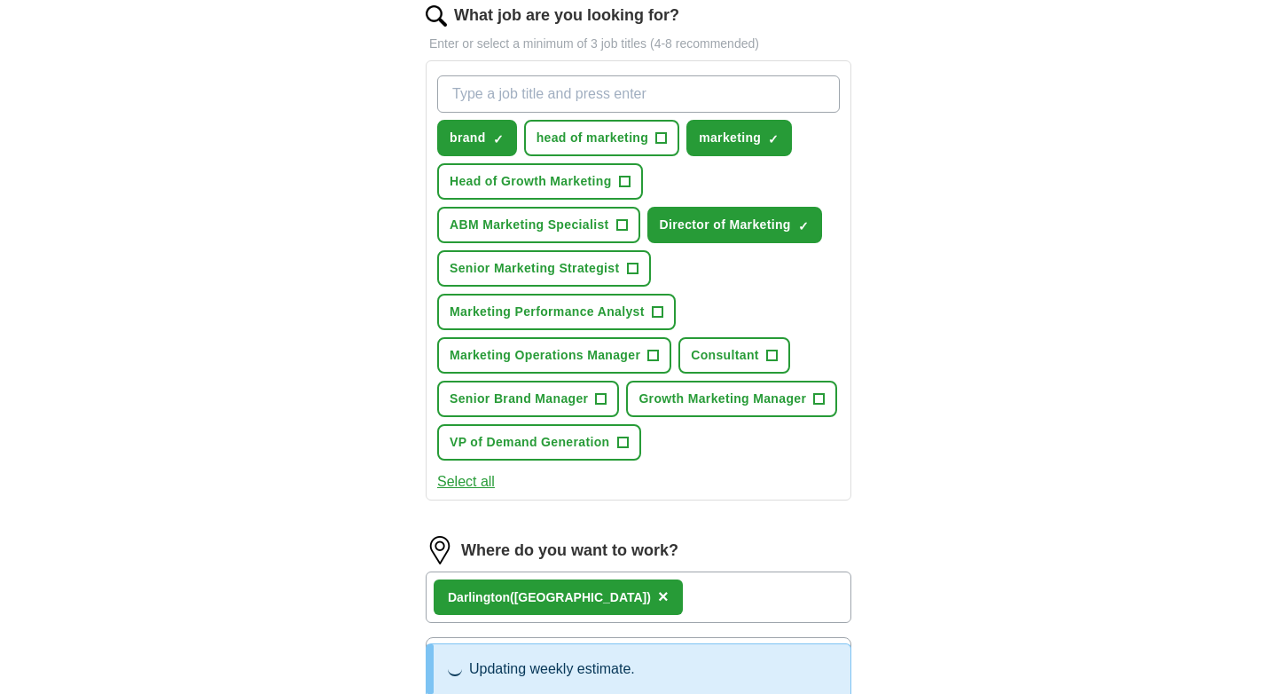
click at [509, 93] on input "What job are you looking for?" at bounding box center [638, 93] width 403 height 37
type input "demand generation"
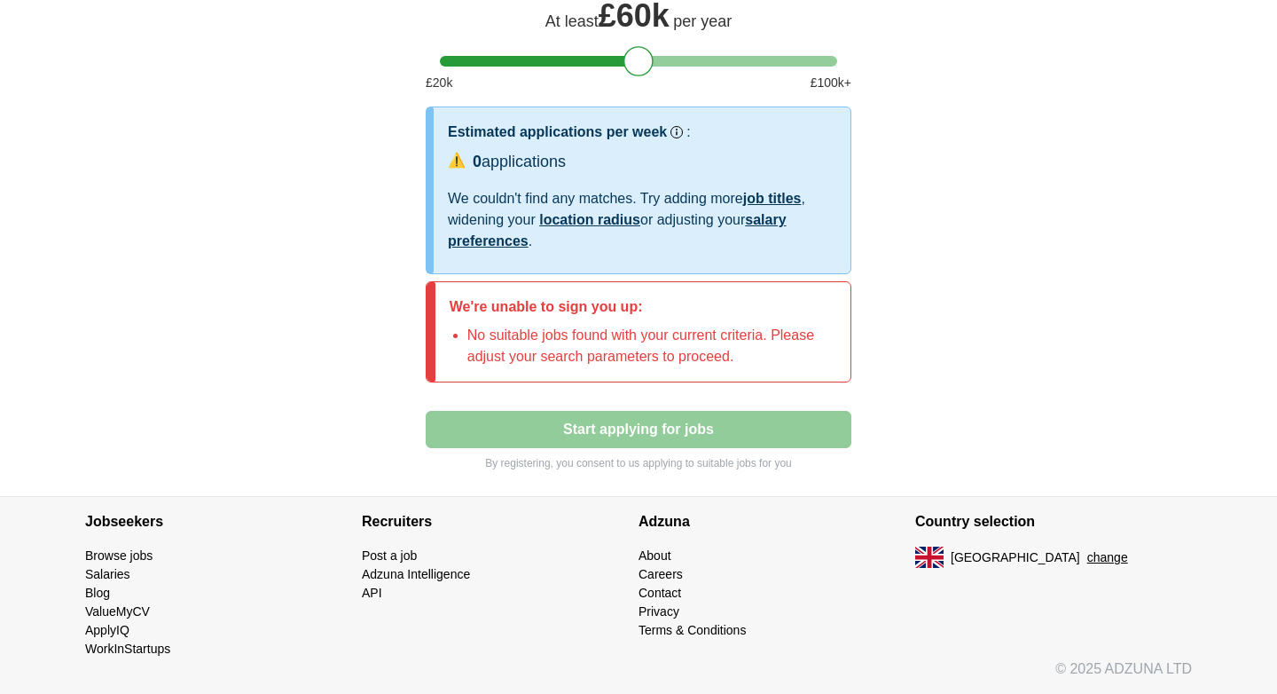
scroll to position [1330, 0]
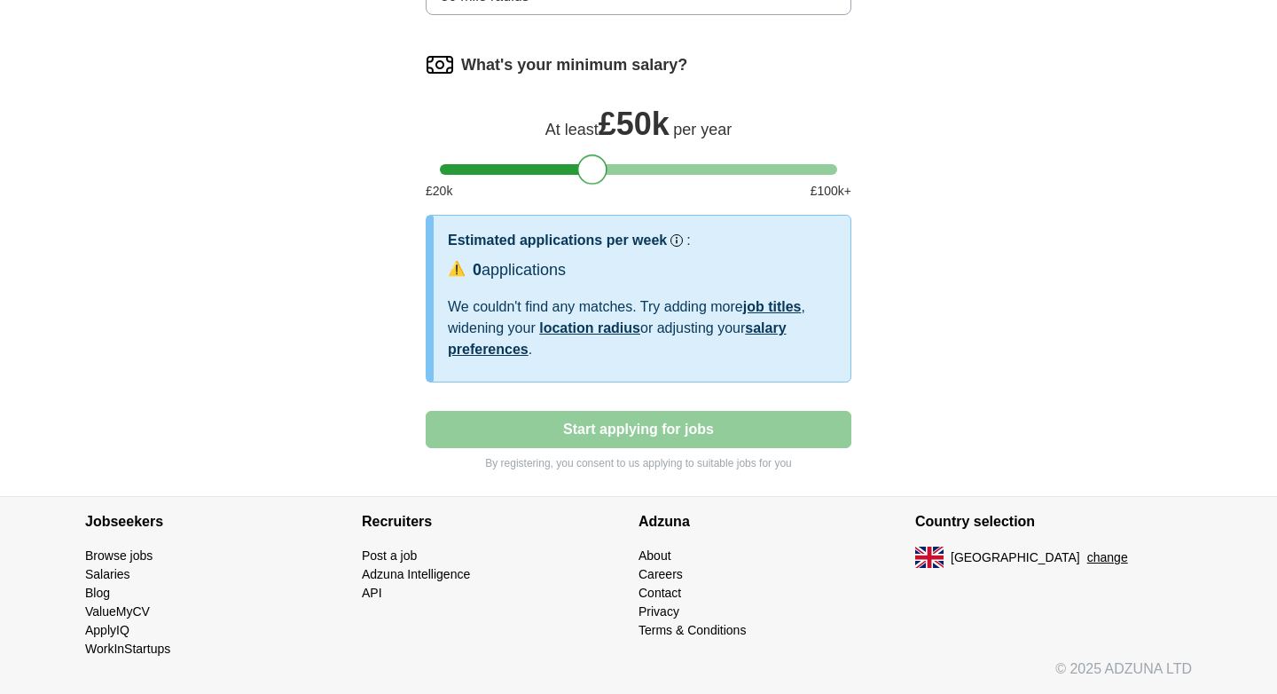
drag, startPoint x: 640, startPoint y: 184, endPoint x: 597, endPoint y: 184, distance: 42.6
click at [597, 184] on div at bounding box center [592, 169] width 30 height 30
click at [592, 184] on div at bounding box center [592, 169] width 30 height 30
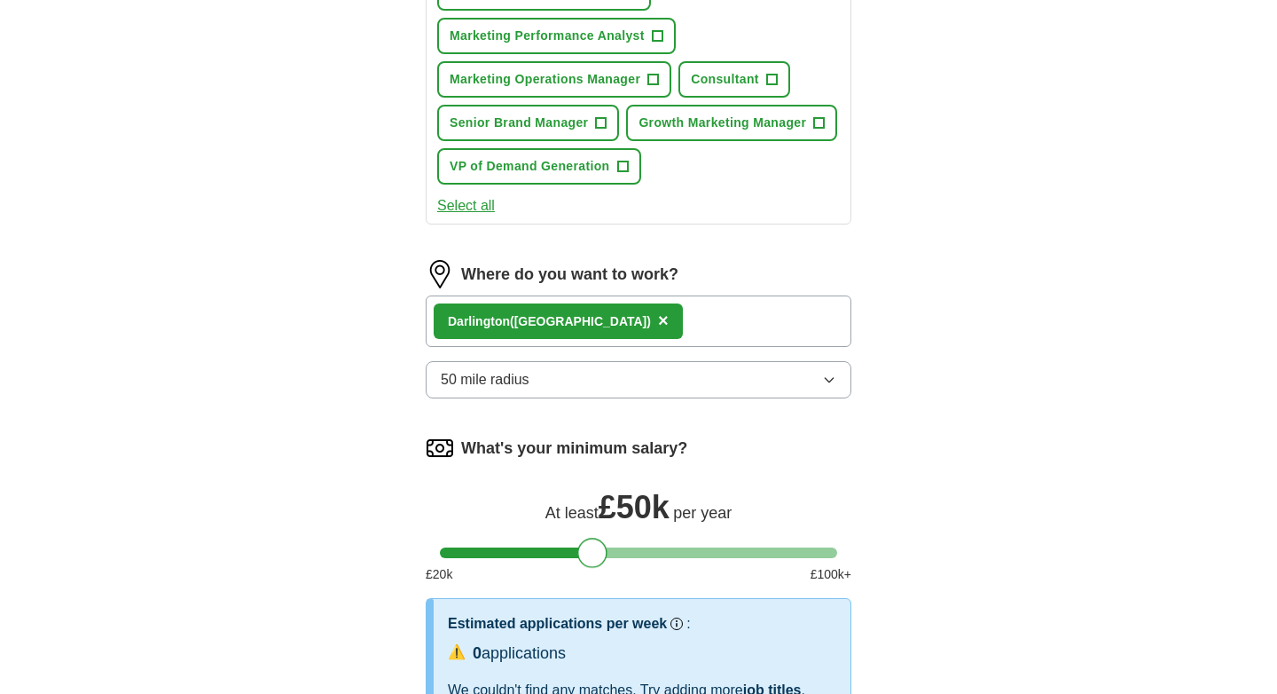
scroll to position [1105, 0]
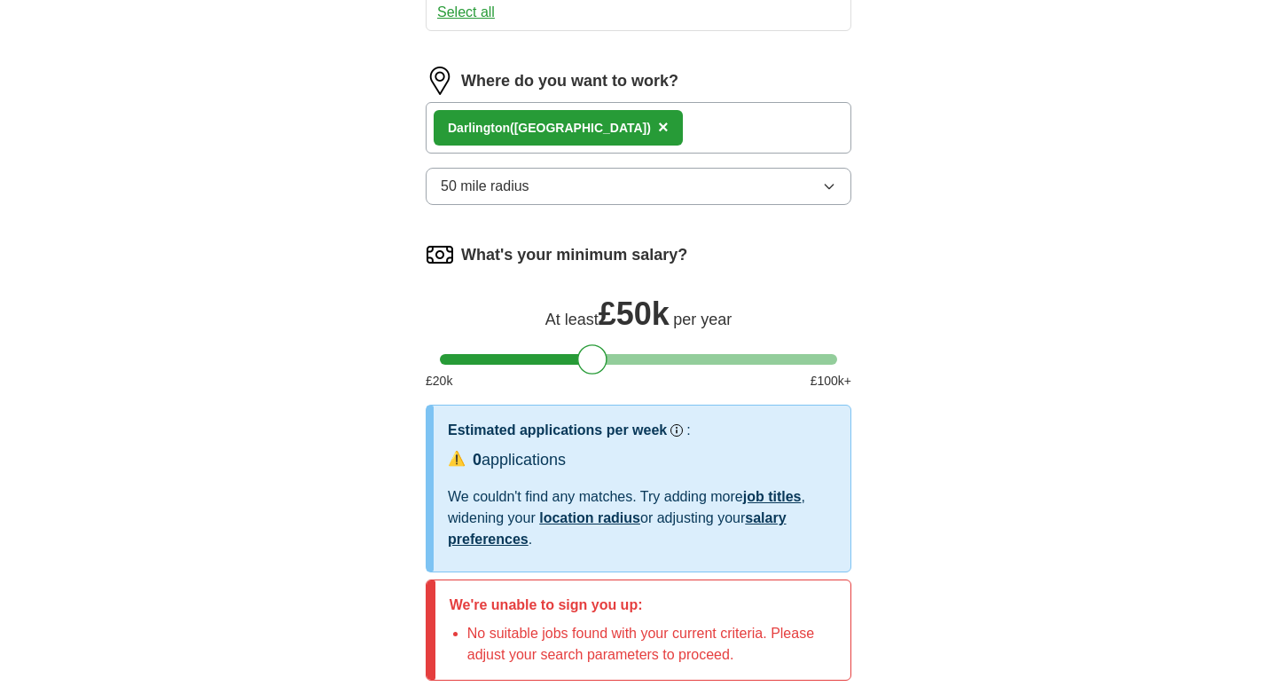
click at [507, 205] on button "50 mile radius" at bounding box center [639, 186] width 426 height 37
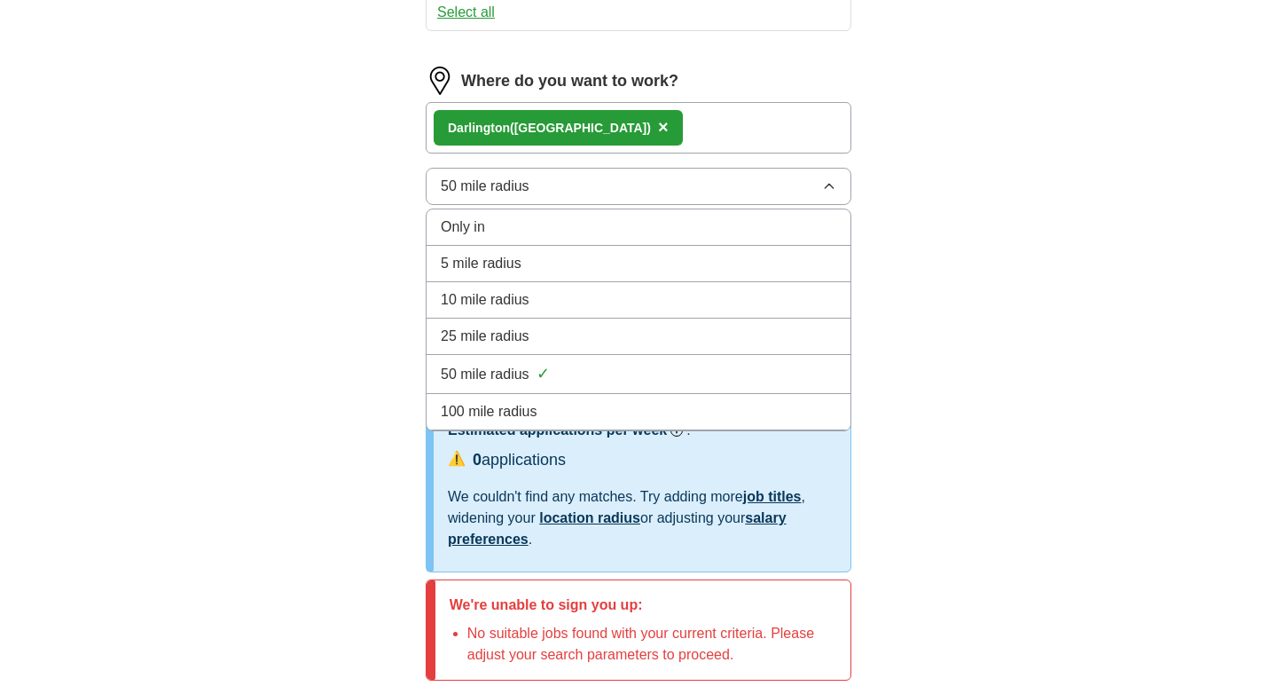
click at [591, 422] on div "100 mile radius" at bounding box center [639, 411] width 396 height 21
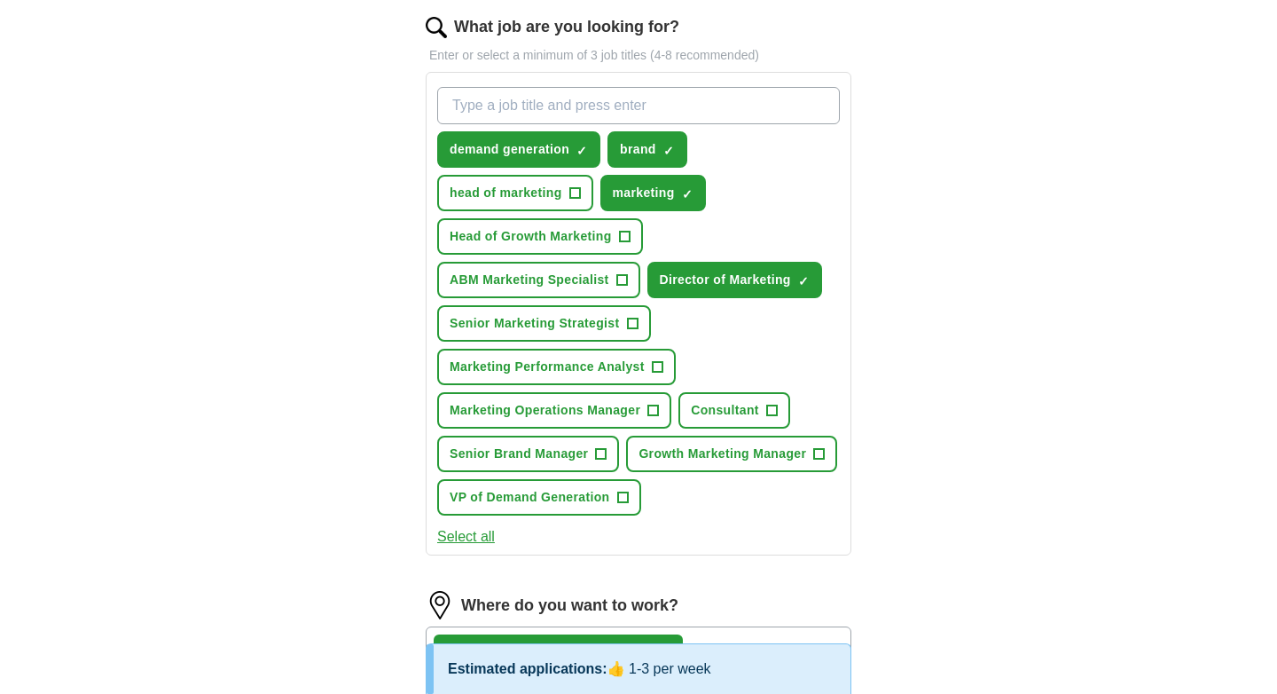
scroll to position [590, 0]
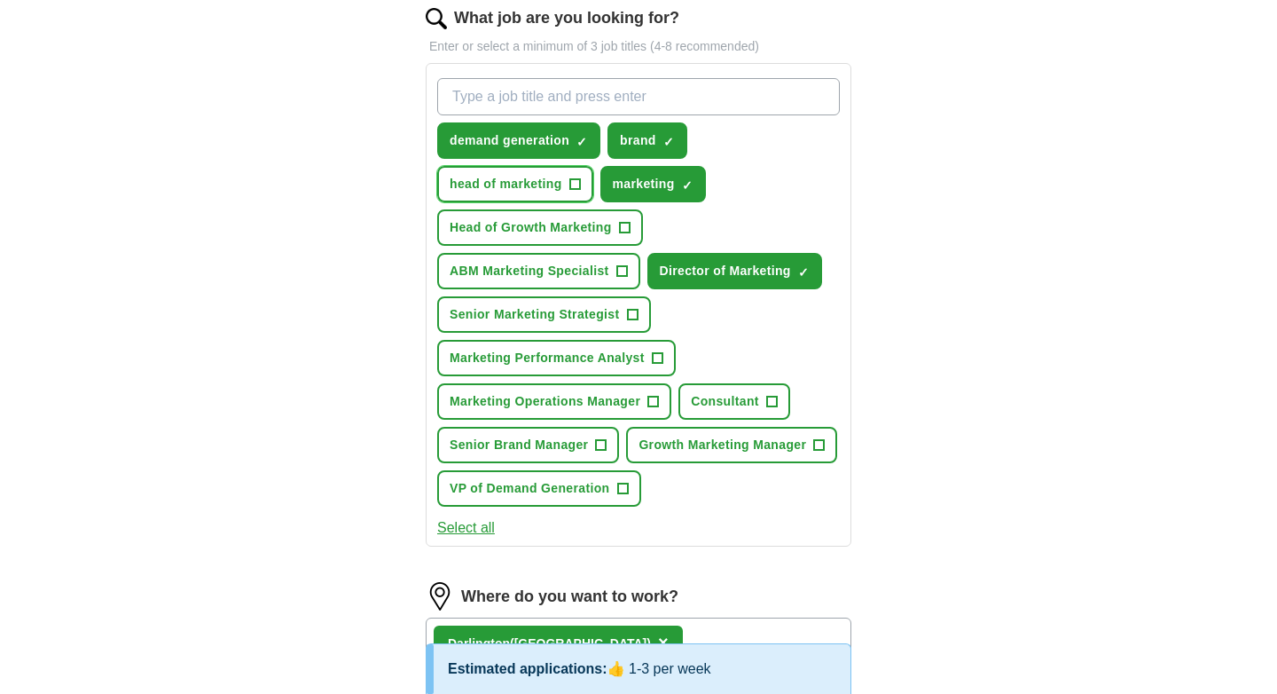
click at [491, 177] on span "head of marketing" at bounding box center [506, 184] width 113 height 19
click at [520, 89] on input "What job are you looking for?" at bounding box center [638, 96] width 403 height 37
type input "growth marketing"
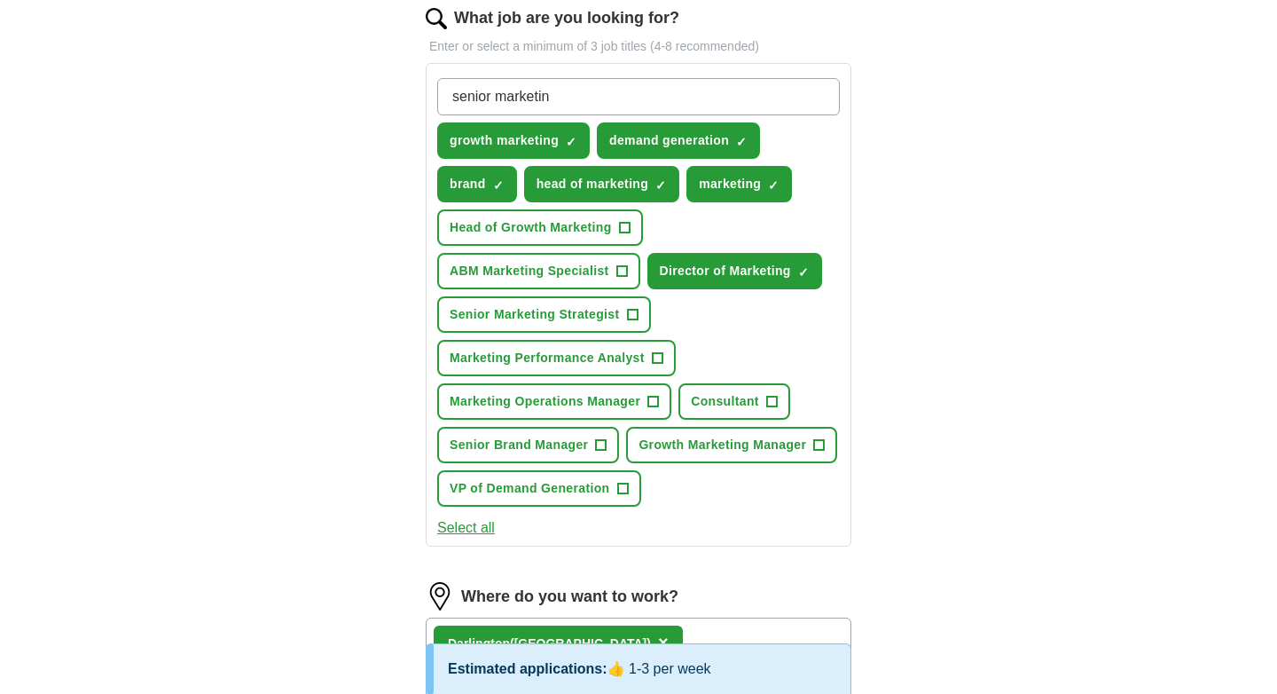
type input "senior marketing"
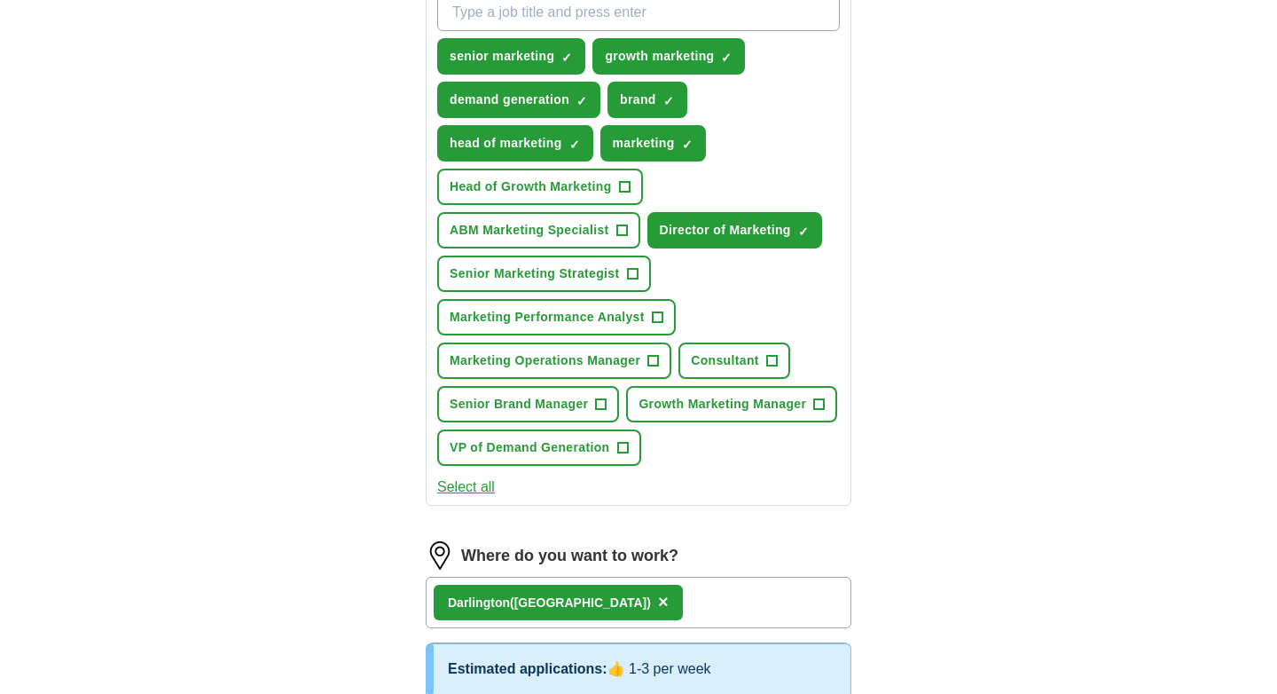
scroll to position [664, 0]
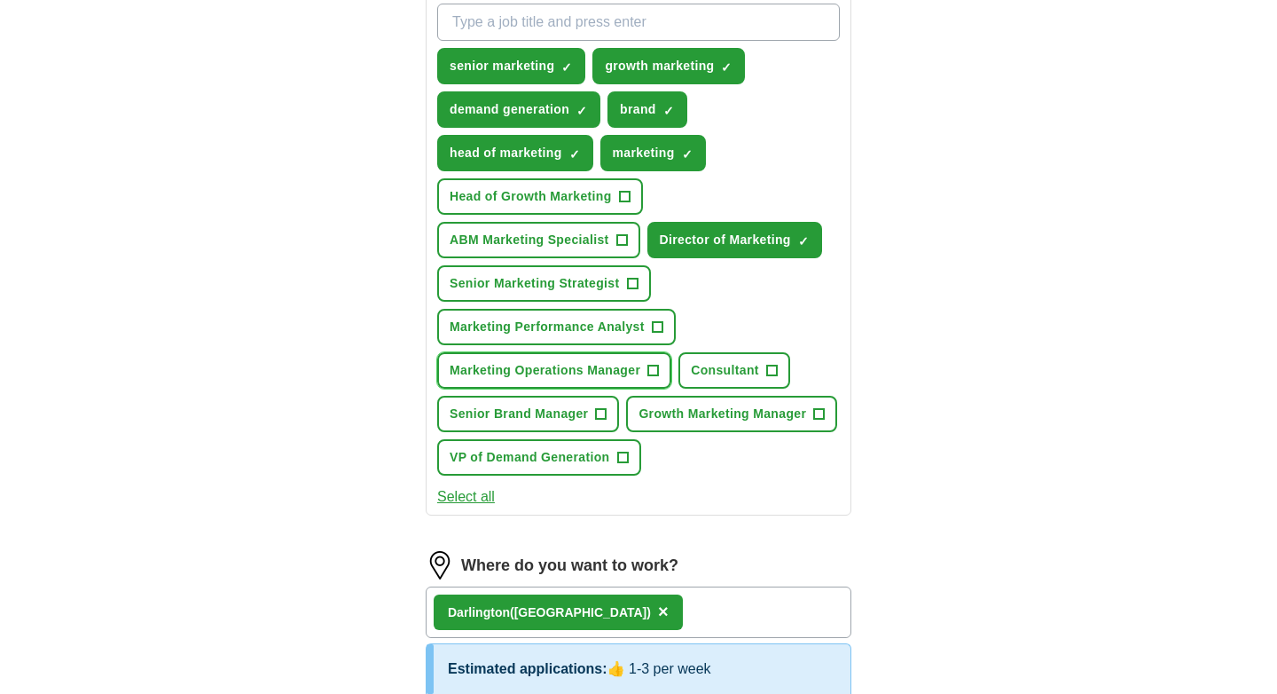
click at [559, 374] on span "Marketing Operations Manager" at bounding box center [545, 370] width 191 height 19
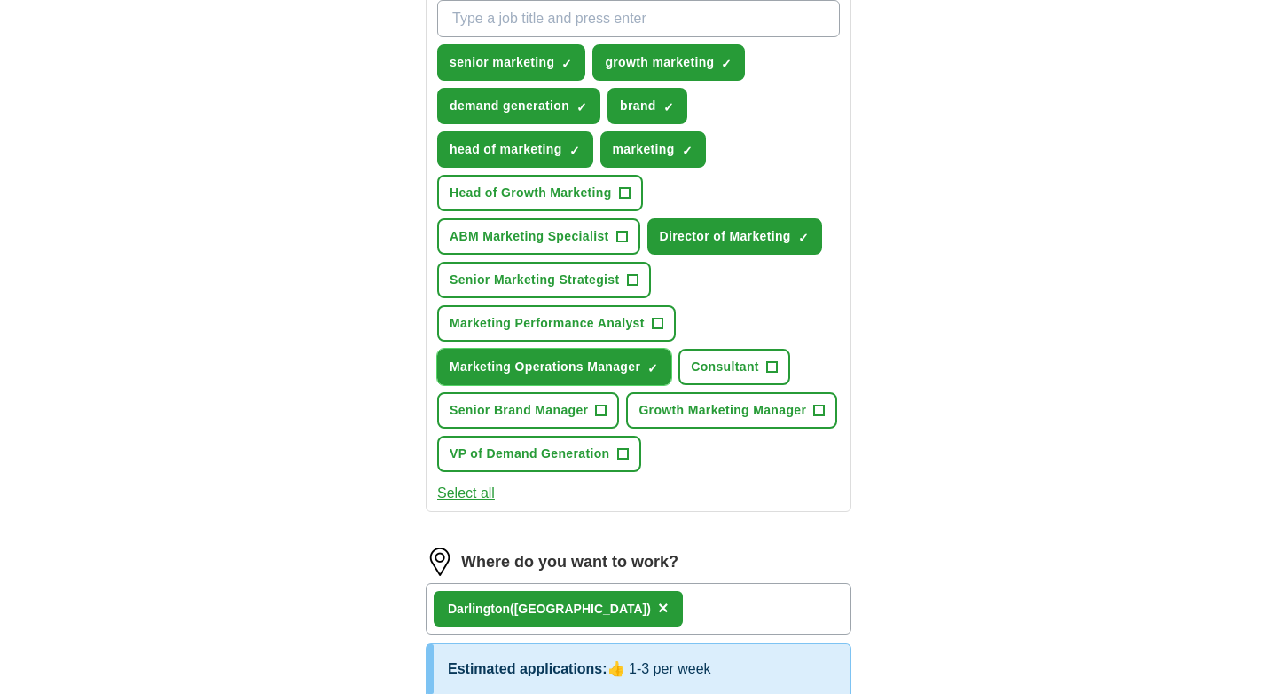
scroll to position [666, 0]
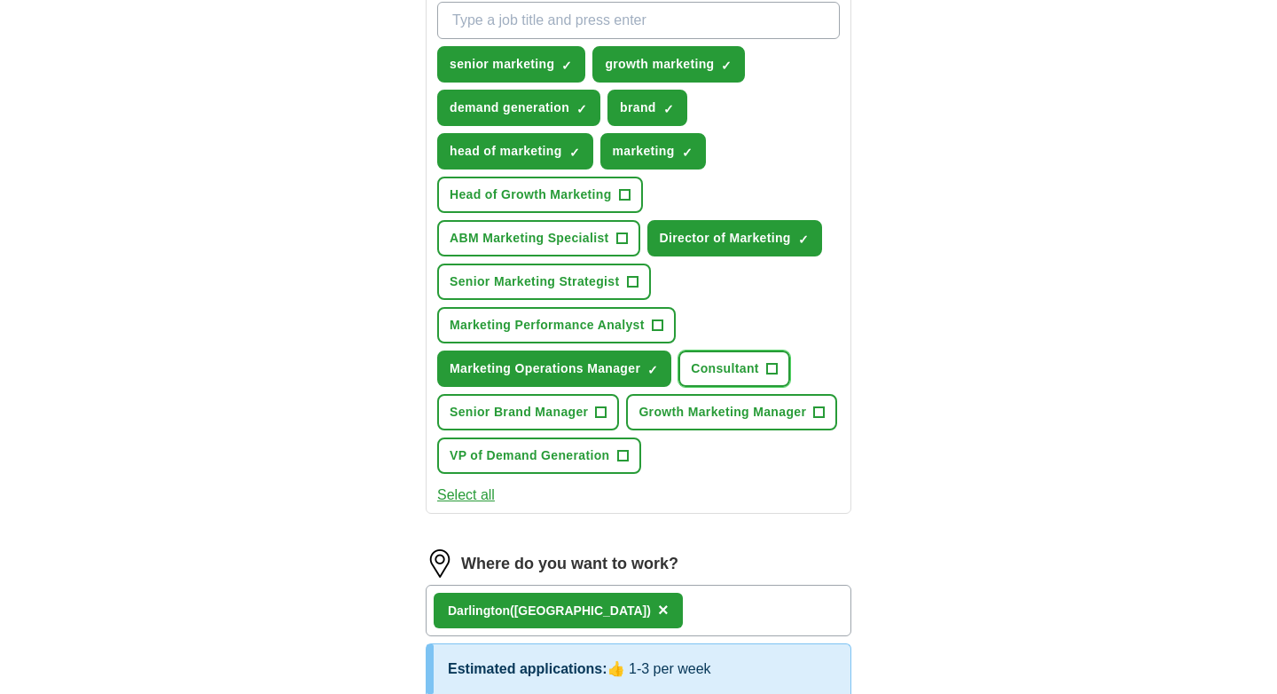
click at [752, 369] on span "Consultant" at bounding box center [725, 368] width 68 height 19
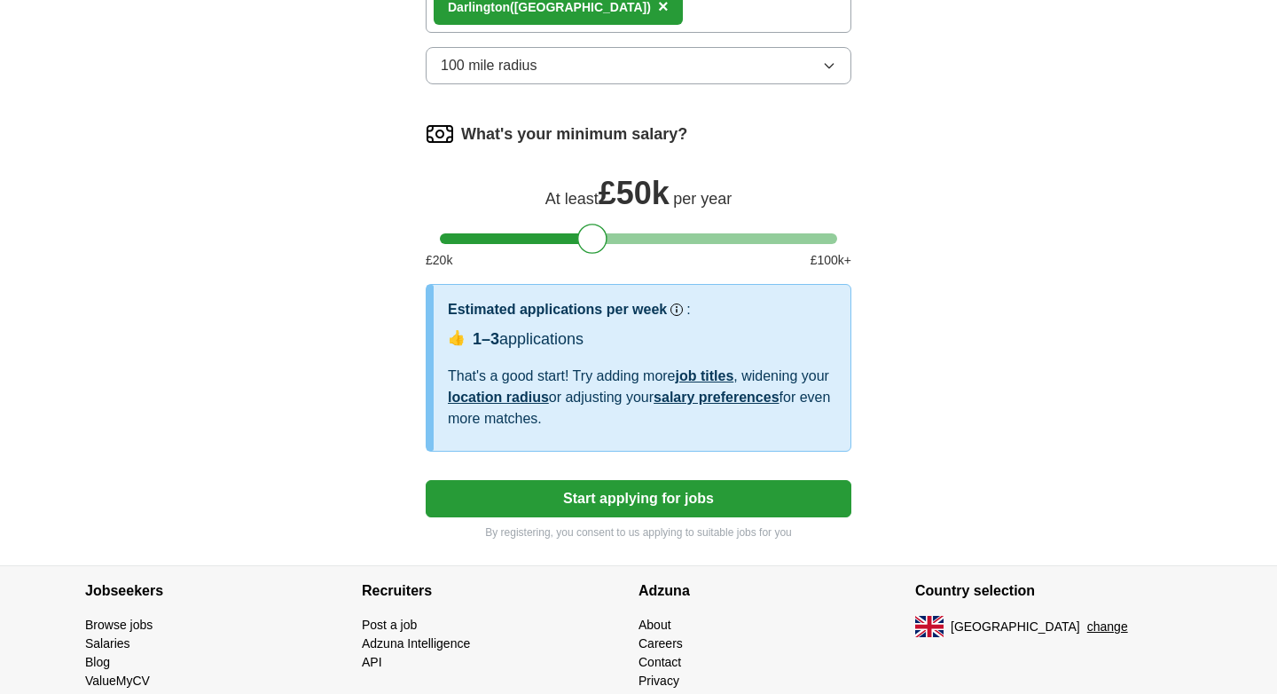
scroll to position [1300, 0]
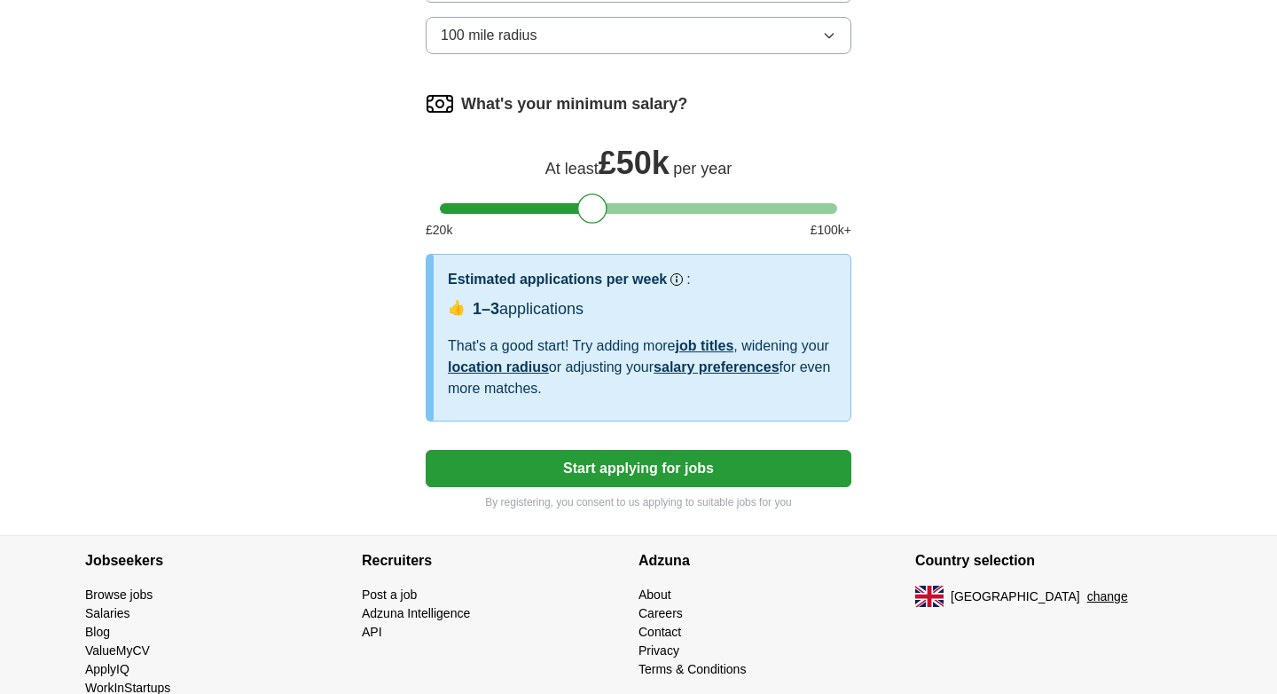
click at [660, 487] on button "Start applying for jobs" at bounding box center [639, 468] width 426 height 37
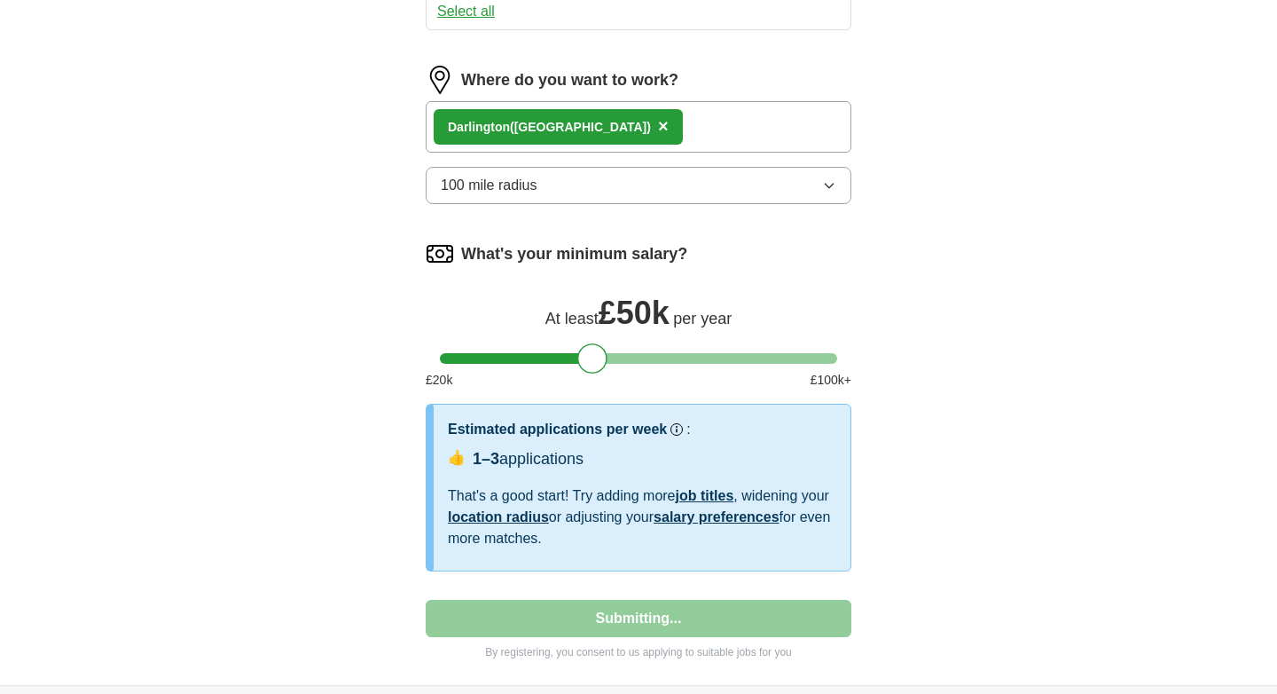
select select "**"
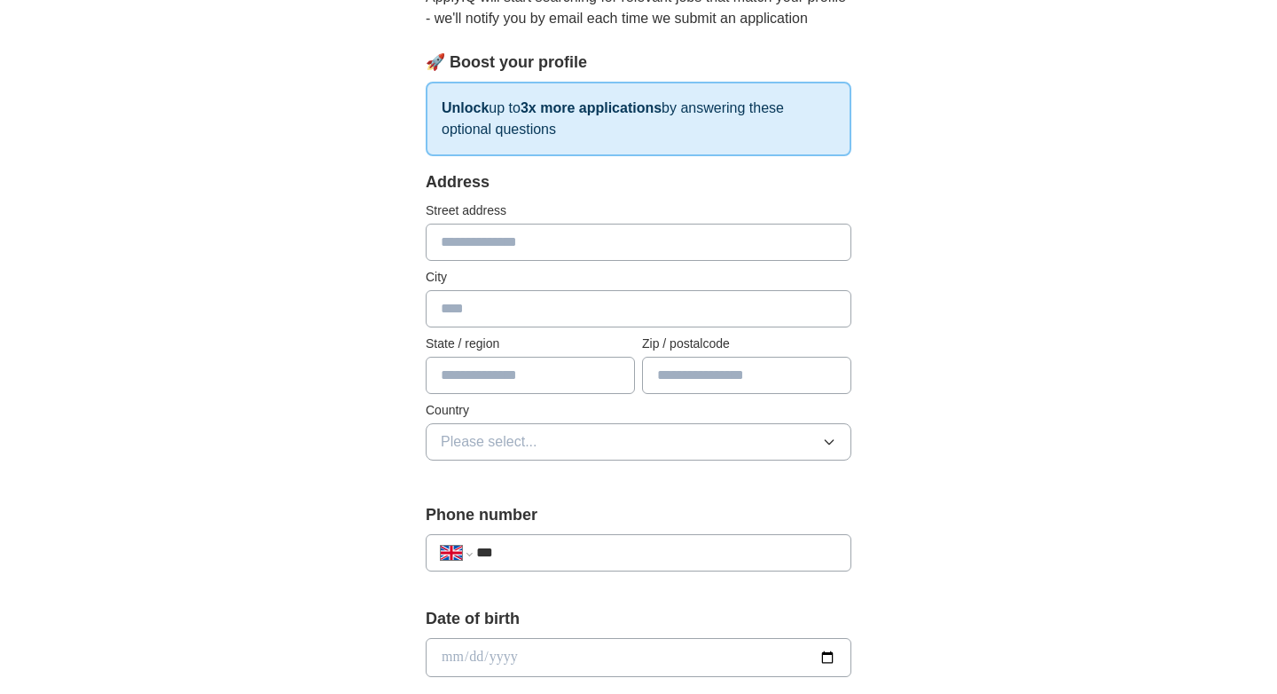
scroll to position [229, 0]
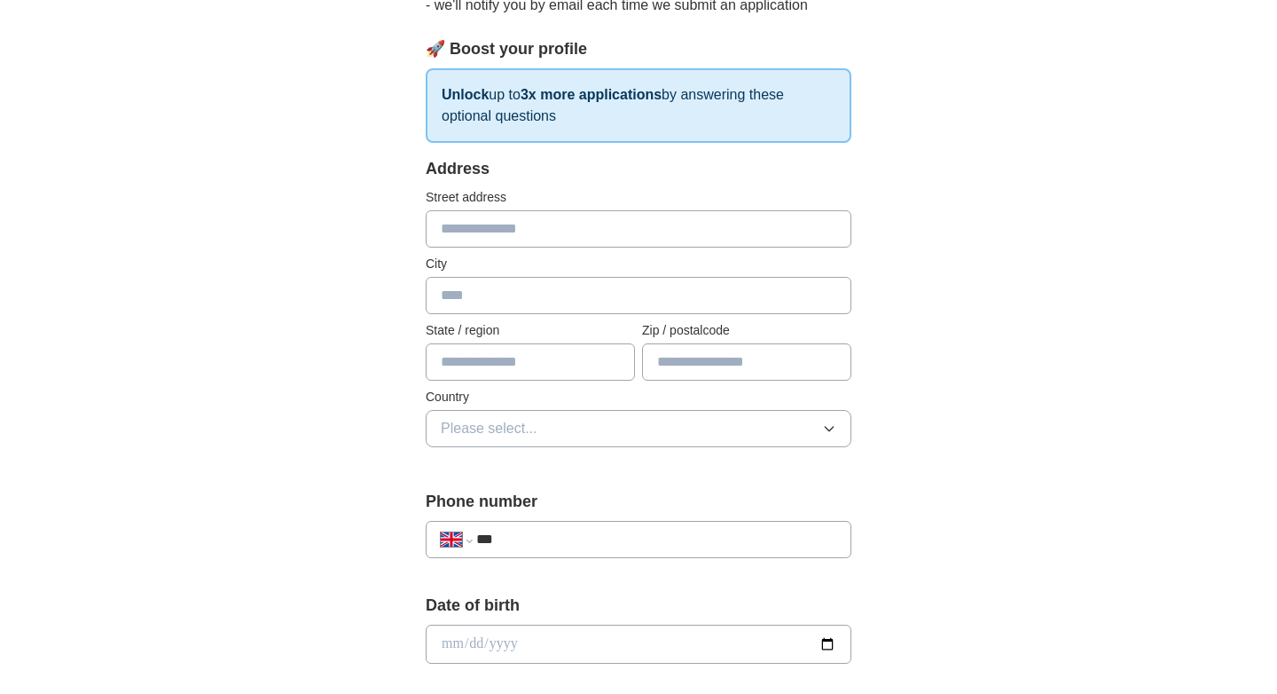
click at [495, 224] on input "text" at bounding box center [639, 228] width 426 height 37
type input "**********"
type input "****"
type input "*******"
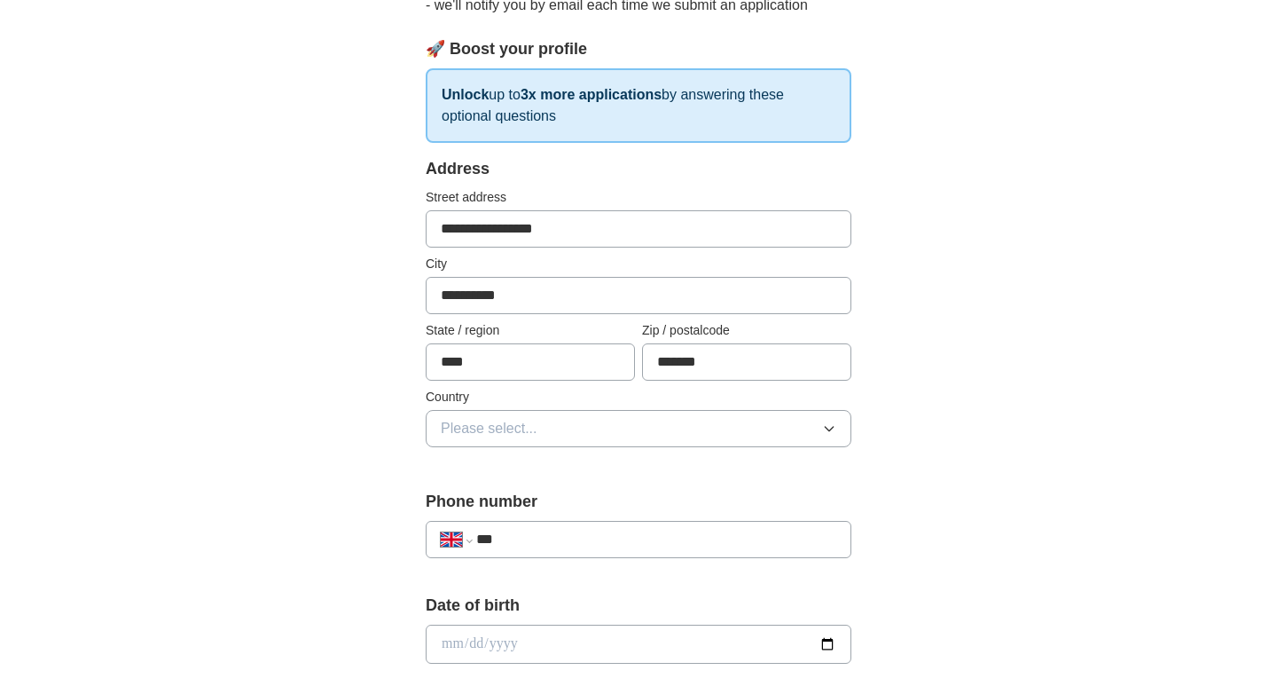
drag, startPoint x: 562, startPoint y: 367, endPoint x: 283, endPoint y: 367, distance: 279.4
click at [283, 367] on div "**********" at bounding box center [638, 620] width 1135 height 1591
type input "******"
click at [149, 288] on div "**********" at bounding box center [638, 620] width 1135 height 1591
click at [491, 428] on span "Please select..." at bounding box center [489, 428] width 97 height 21
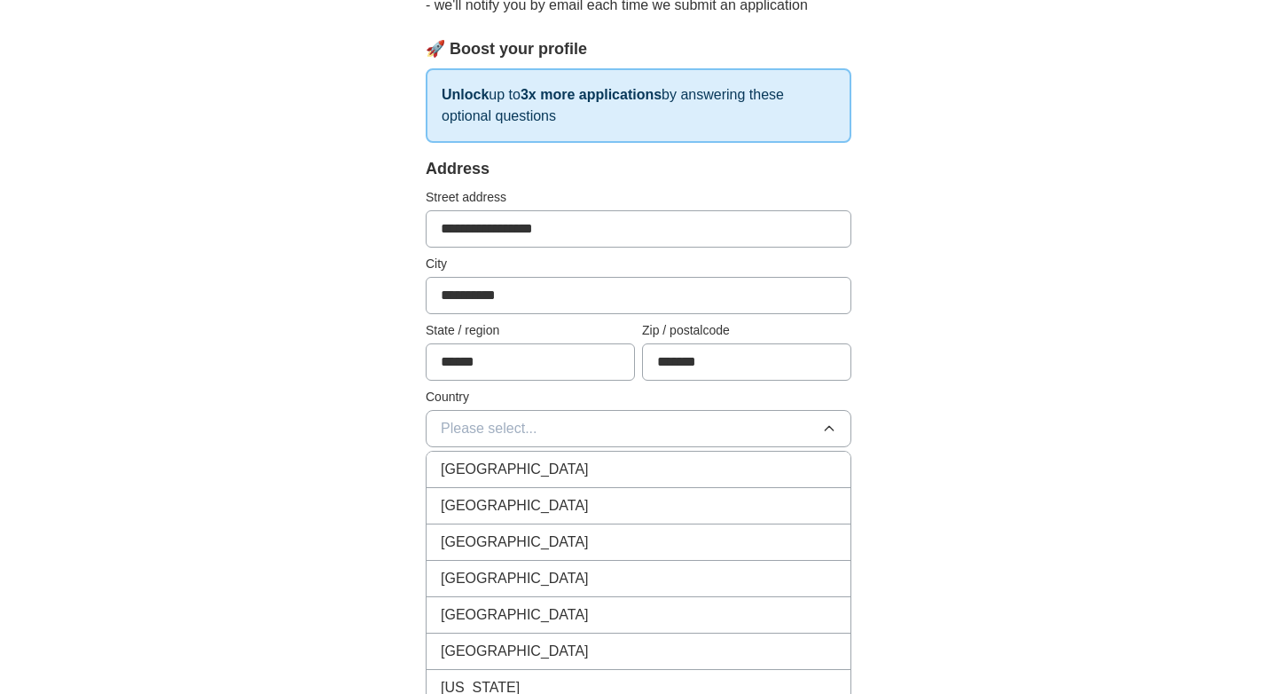
click at [512, 465] on span "[GEOGRAPHIC_DATA]" at bounding box center [515, 469] width 148 height 21
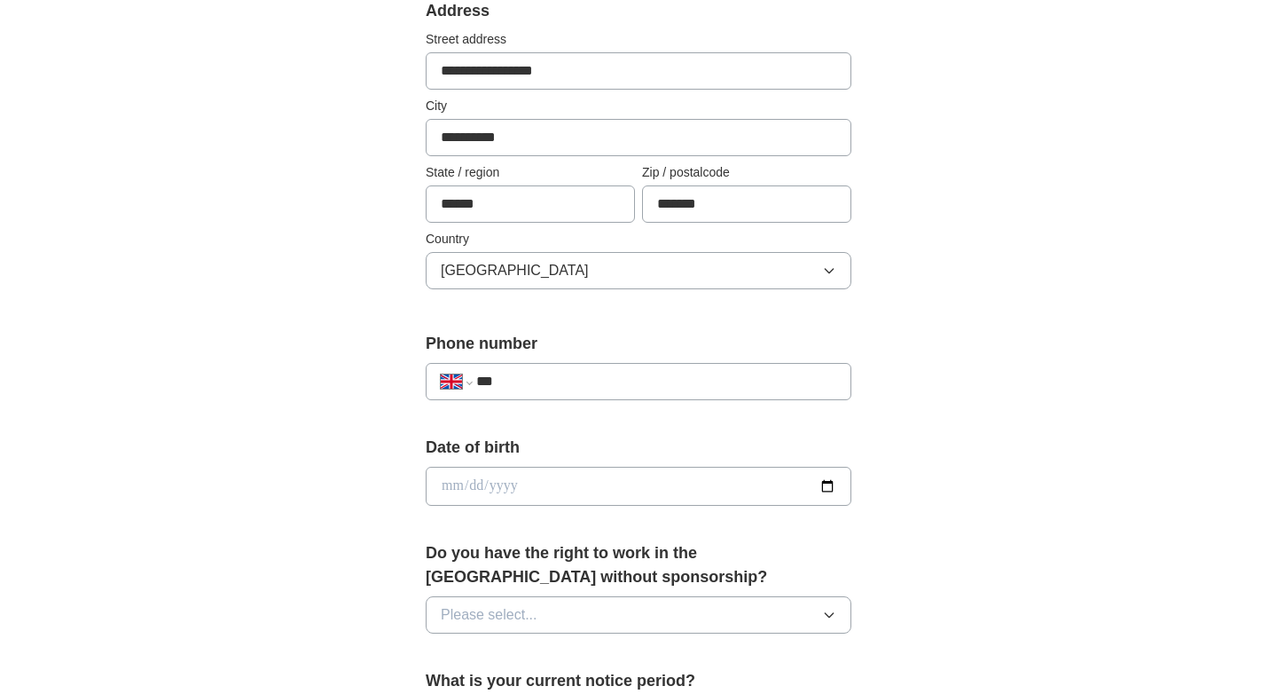
scroll to position [394, 0]
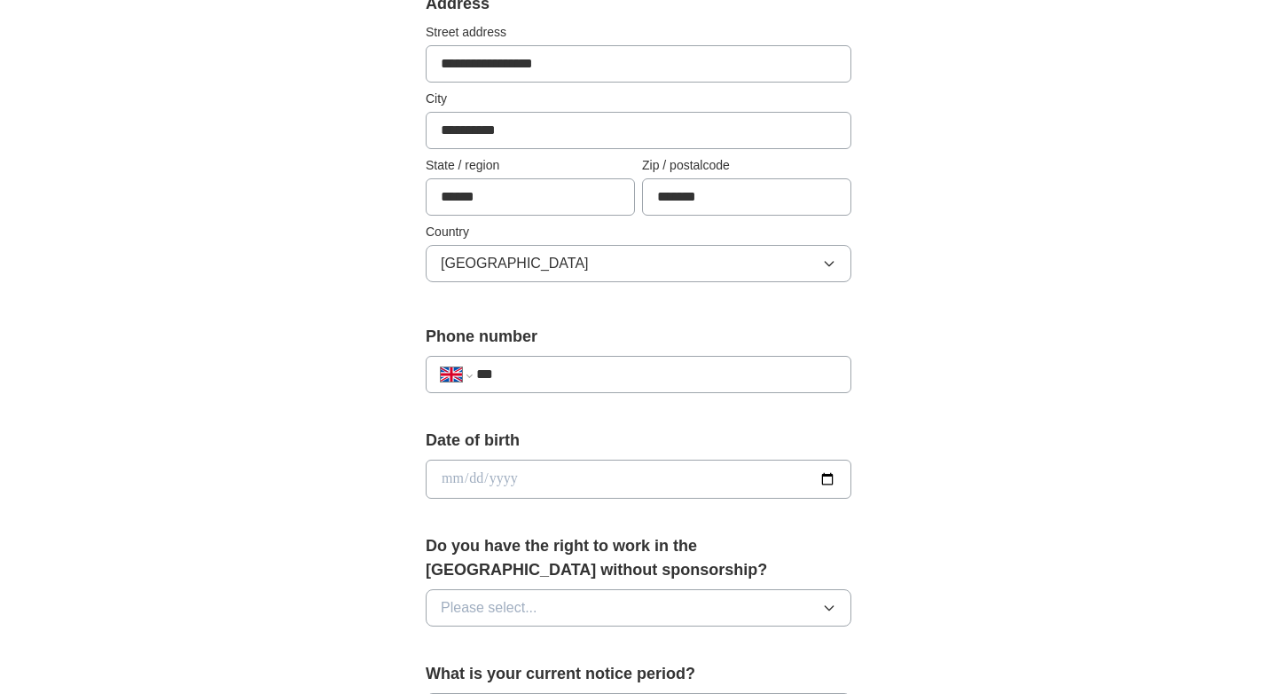
click at [622, 379] on input "***" at bounding box center [656, 374] width 360 height 21
type input "**********"
click at [609, 473] on input "date" at bounding box center [639, 479] width 426 height 39
type input "**********"
click at [316, 491] on div "**********" at bounding box center [638, 455] width 1135 height 1591
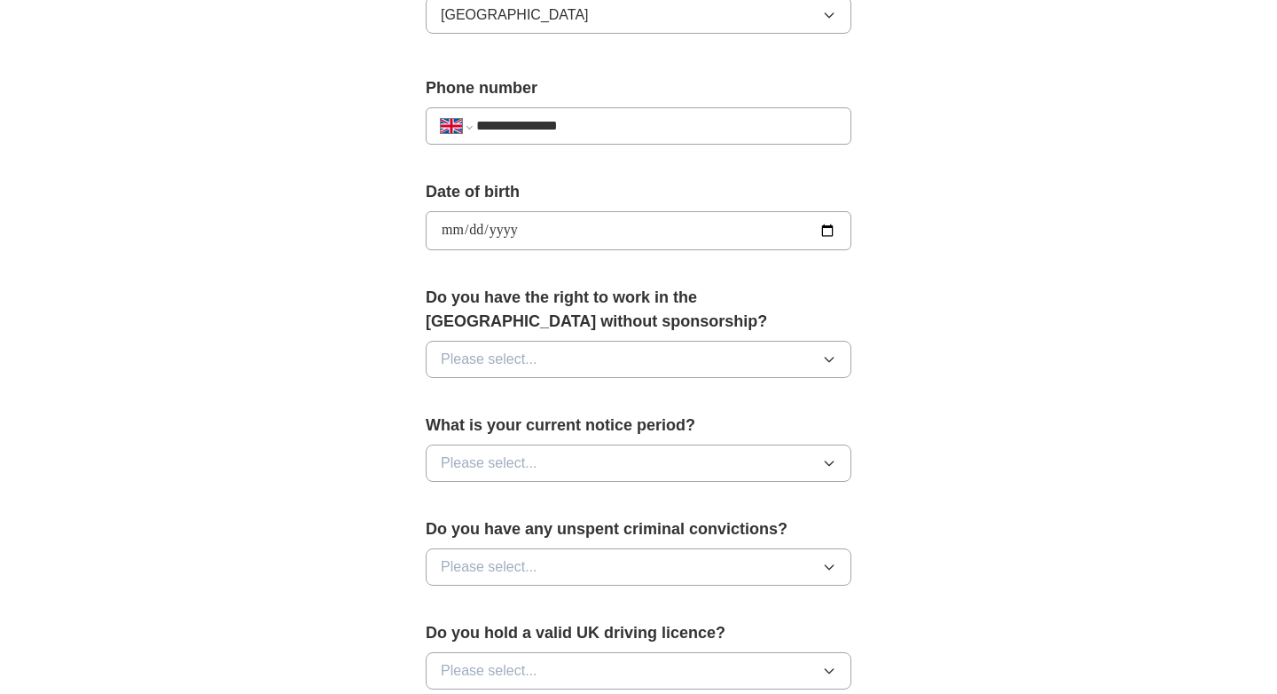
scroll to position [646, 0]
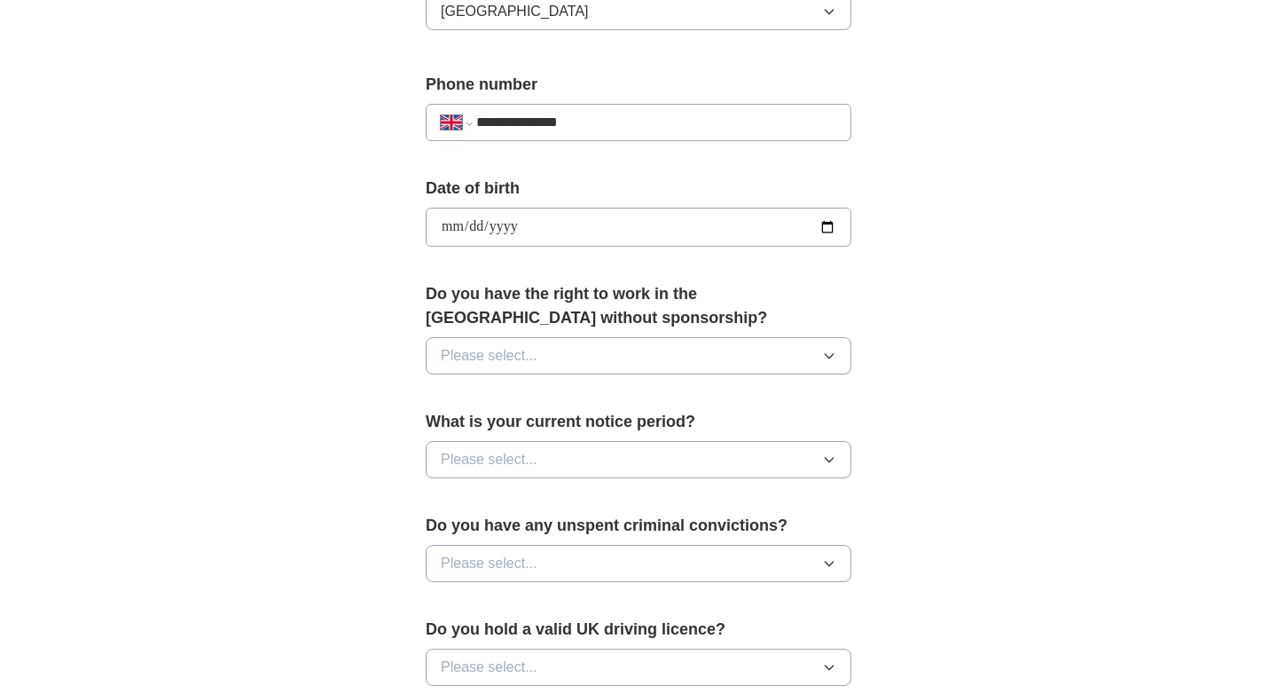
click at [612, 353] on button "Please select..." at bounding box center [639, 355] width 426 height 37
click at [584, 391] on div "Yes" at bounding box center [639, 396] width 396 height 21
click at [613, 471] on button "Please select..." at bounding box center [639, 459] width 426 height 37
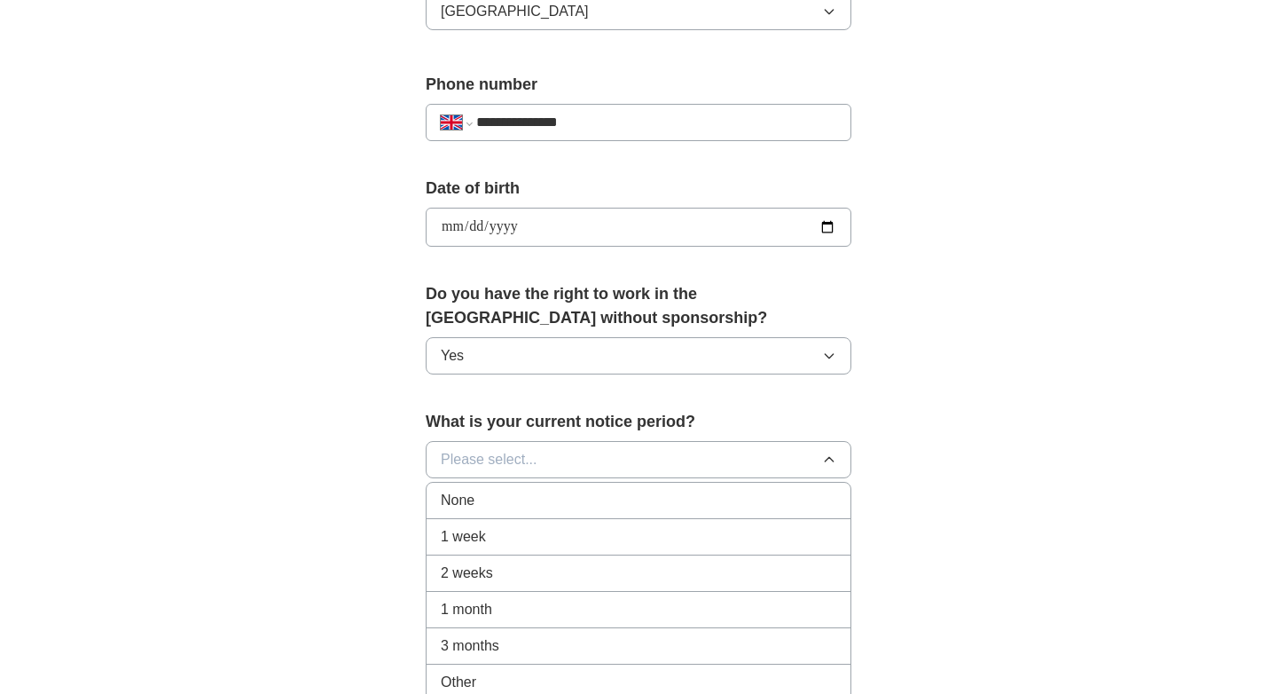
click at [616, 507] on div "None" at bounding box center [639, 500] width 396 height 21
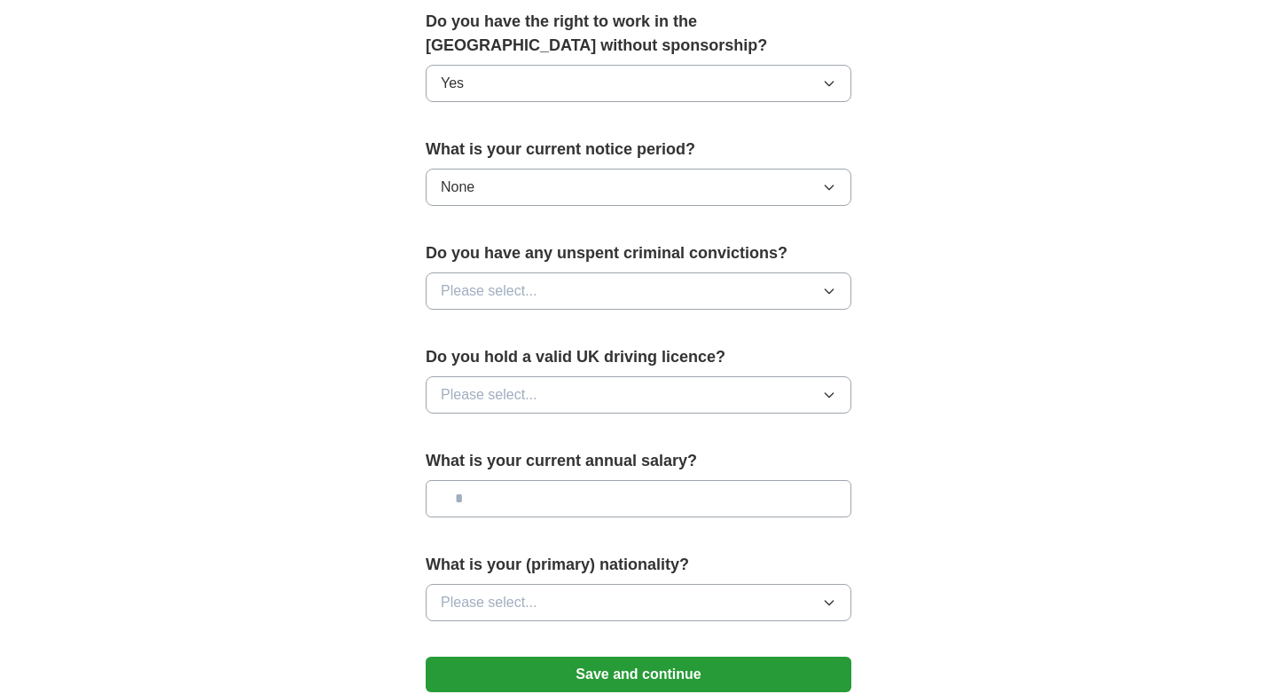
scroll to position [1010, 0]
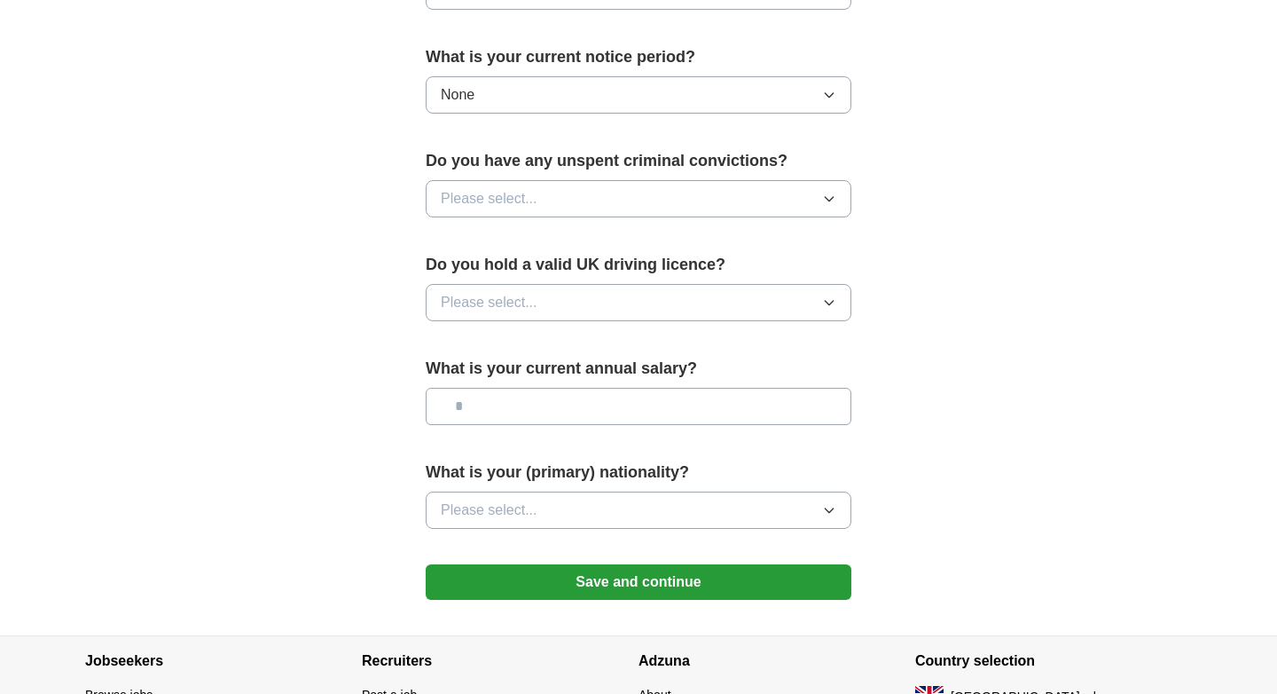
click at [586, 189] on button "Please select..." at bounding box center [639, 198] width 426 height 37
click at [553, 276] on div "No" at bounding box center [639, 275] width 396 height 21
click at [550, 296] on button "Please select..." at bounding box center [639, 302] width 426 height 37
click at [549, 348] on div "Yes" at bounding box center [639, 343] width 396 height 21
click at [568, 416] on input "text" at bounding box center [639, 406] width 426 height 37
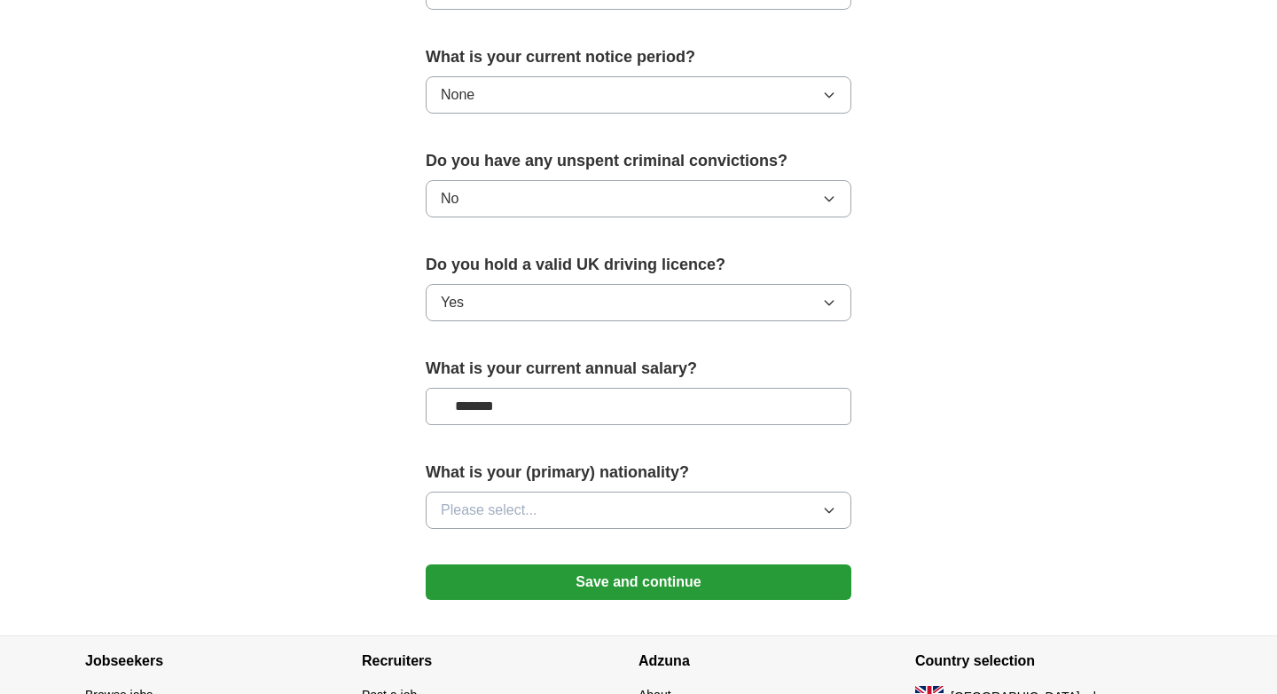
type input "*******"
click at [617, 520] on button "Please select..." at bounding box center [639, 509] width 426 height 37
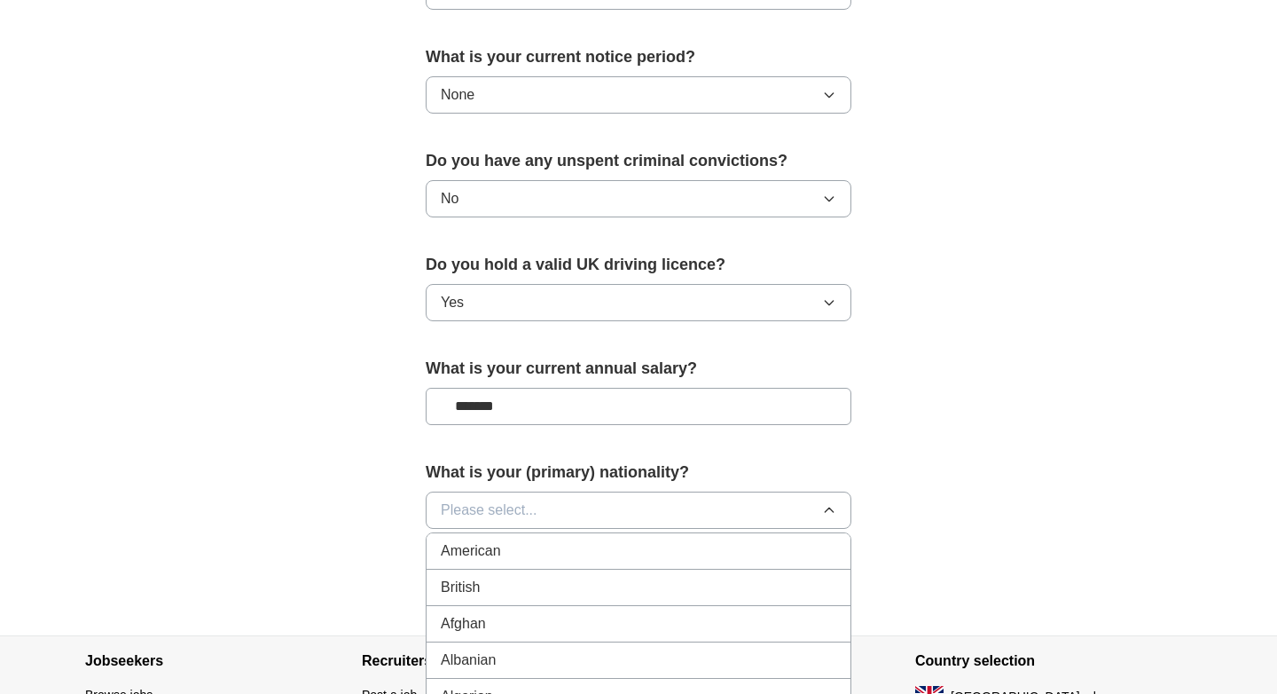
click at [569, 585] on div "British" at bounding box center [639, 587] width 396 height 21
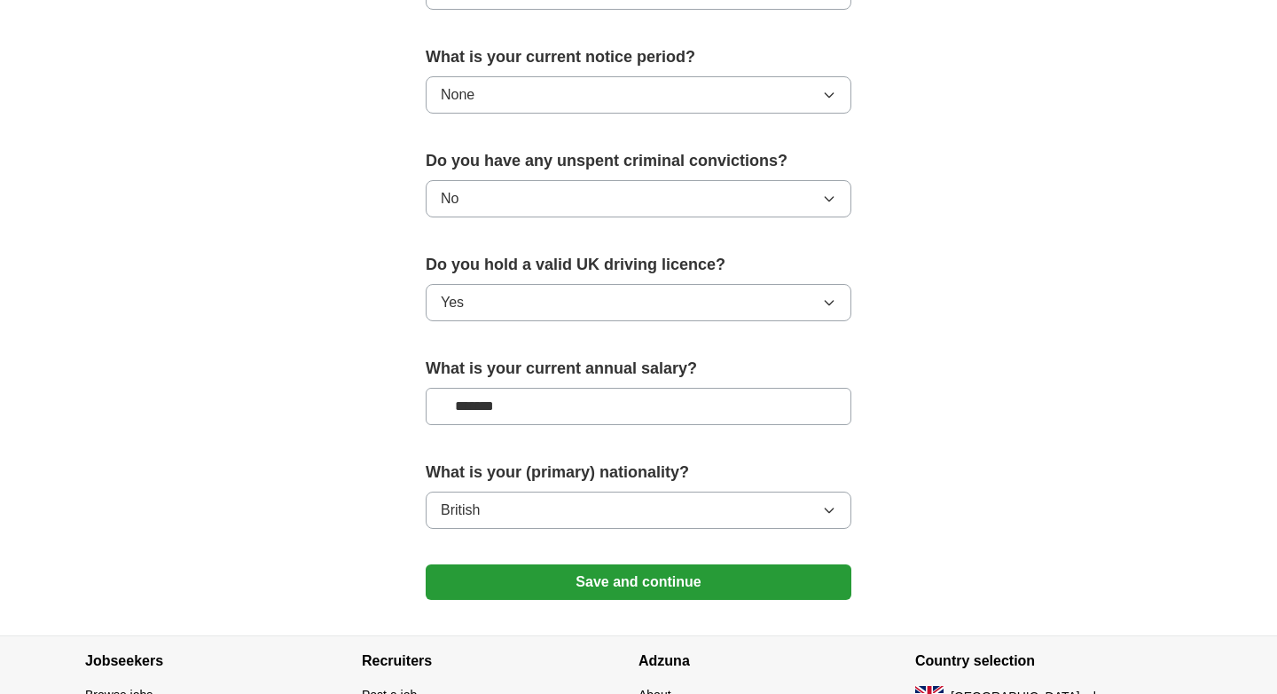
click at [663, 587] on button "Save and continue" at bounding box center [639, 581] width 426 height 35
